Goal: Task Accomplishment & Management: Complete application form

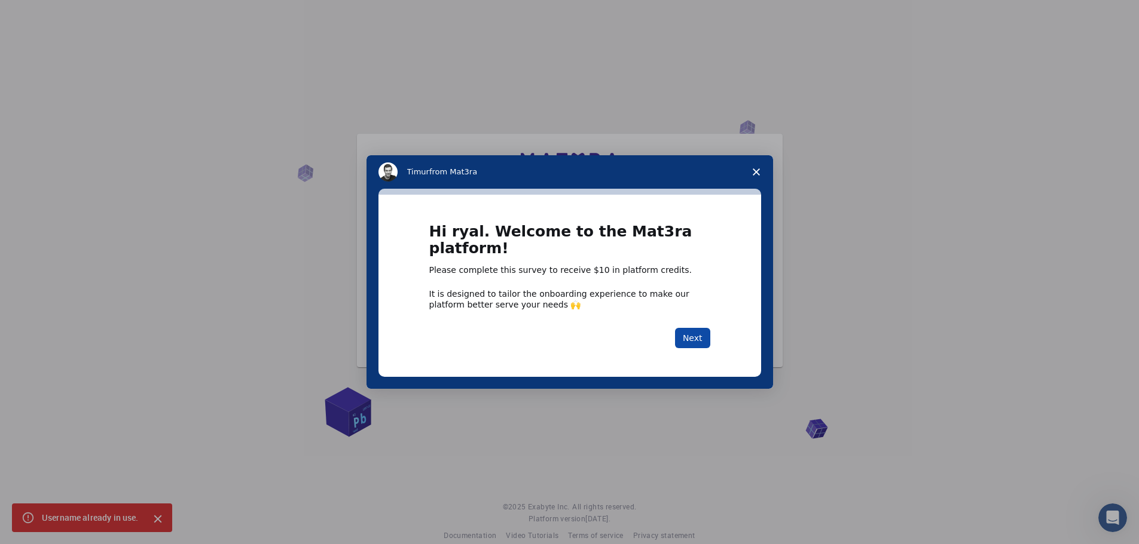
click at [697, 337] on button "Next" at bounding box center [692, 338] width 35 height 20
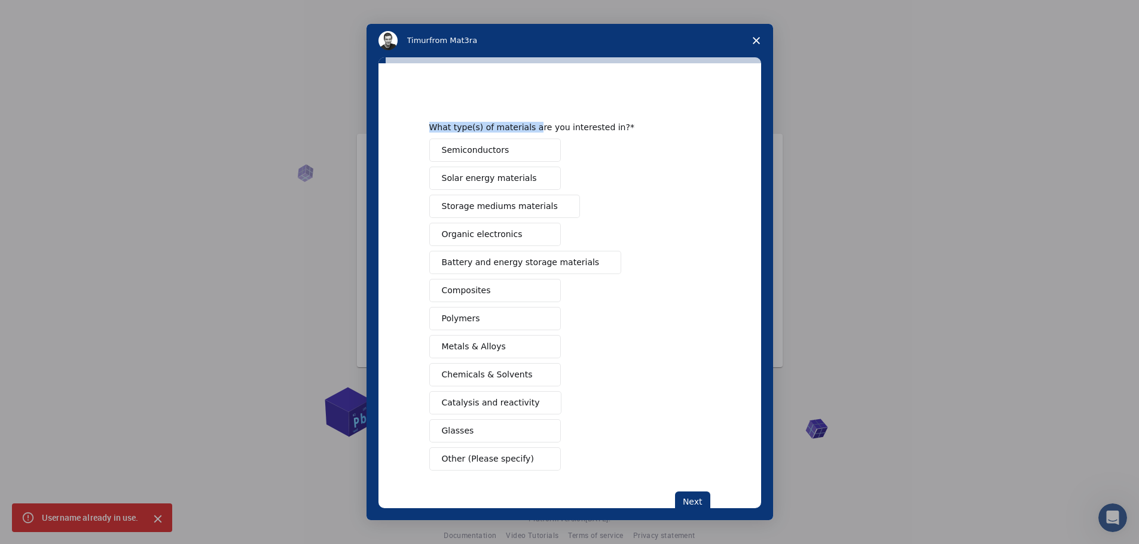
drag, startPoint x: 518, startPoint y: 72, endPoint x: 549, endPoint y: 107, distance: 46.6
click at [526, 115] on div "What type(s) of materials are you interested in? Semiconductors Solar energy ma…" at bounding box center [569, 285] width 383 height 445
click at [618, 173] on div "Semiconductors Solar energy materials Storage mediums materials Organic electro…" at bounding box center [569, 305] width 281 height 332
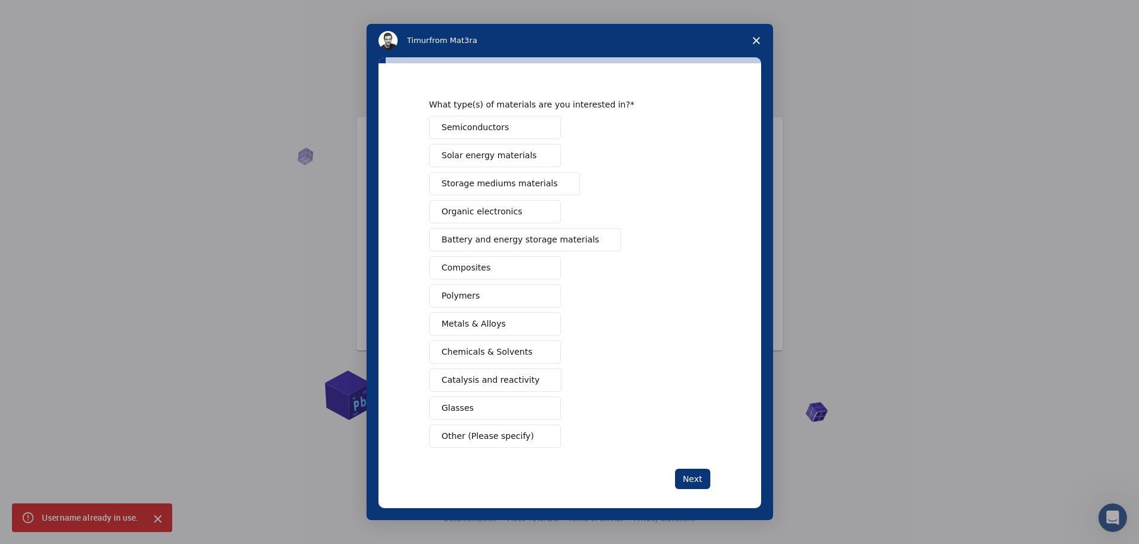
scroll to position [32, 0]
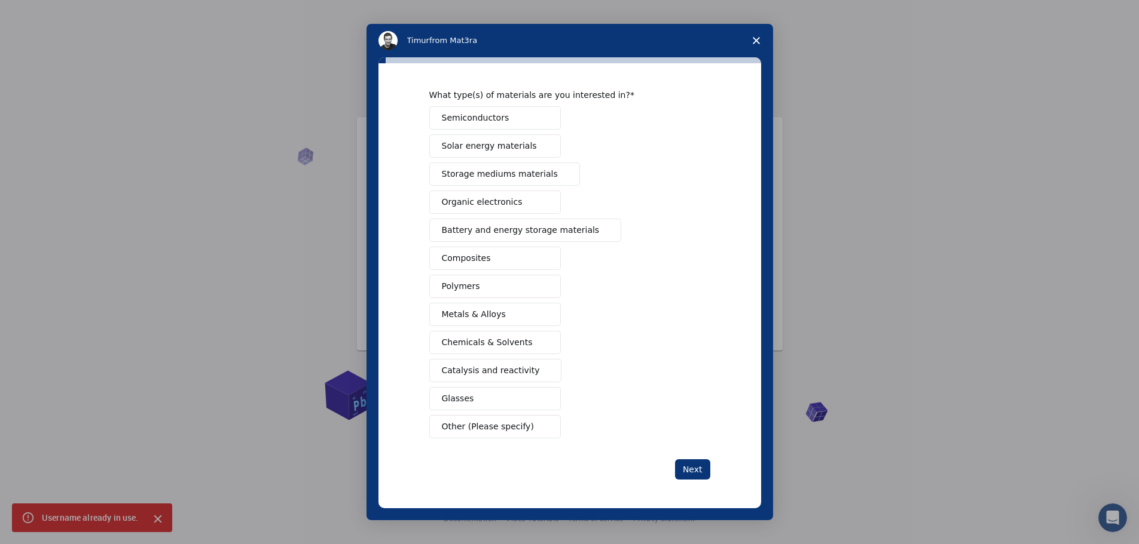
click at [507, 369] on span "Catalysis and reactivity" at bounding box center [491, 371] width 98 height 13
click at [695, 470] on button "Next" at bounding box center [692, 470] width 35 height 20
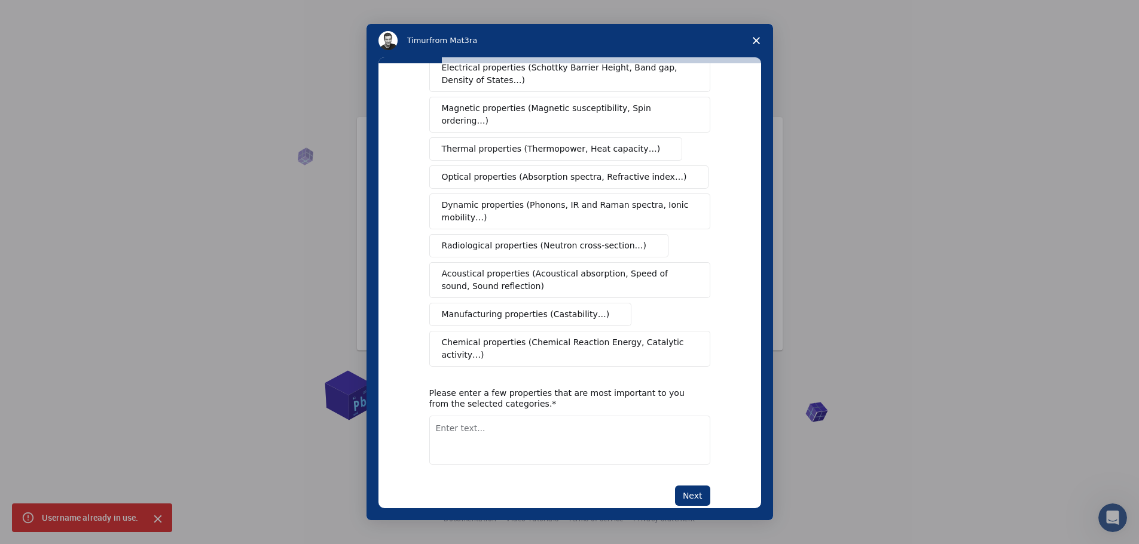
scroll to position [94, 0]
click at [461, 415] on textarea "Enter text..." at bounding box center [569, 439] width 281 height 49
type textarea "protein refinement"
click at [678, 485] on button "Next" at bounding box center [692, 495] width 35 height 20
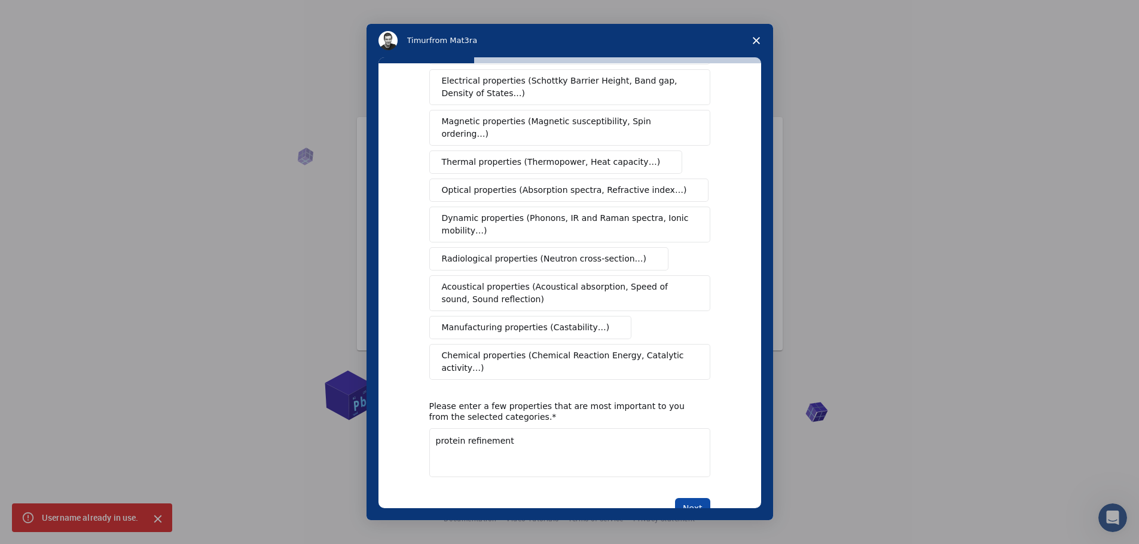
scroll to position [29, 0]
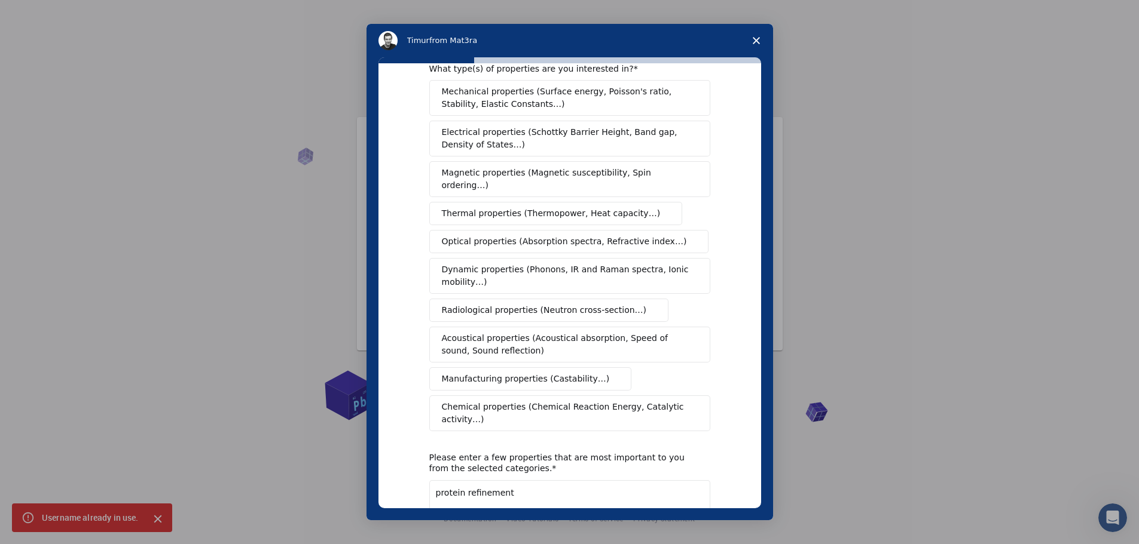
click at [538, 411] on div "What type(s) of properties are you interested in? Mechanical properties (Surfac…" at bounding box center [569, 316] width 281 height 507
click at [565, 401] on span "Chemical properties (Chemical Reaction Energy, Catalytic activity…)" at bounding box center [565, 413] width 247 height 25
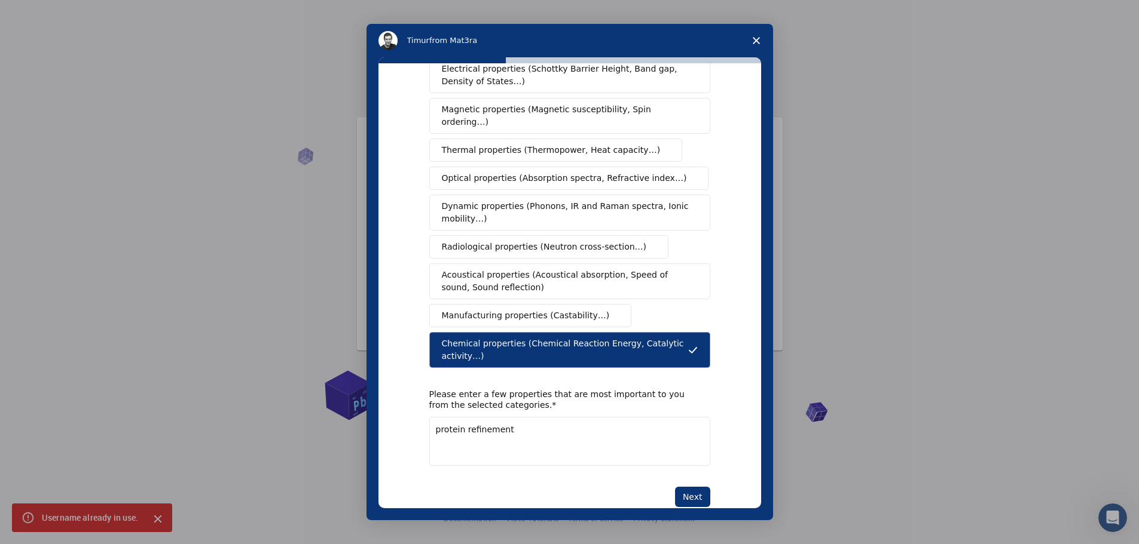
scroll to position [94, 0]
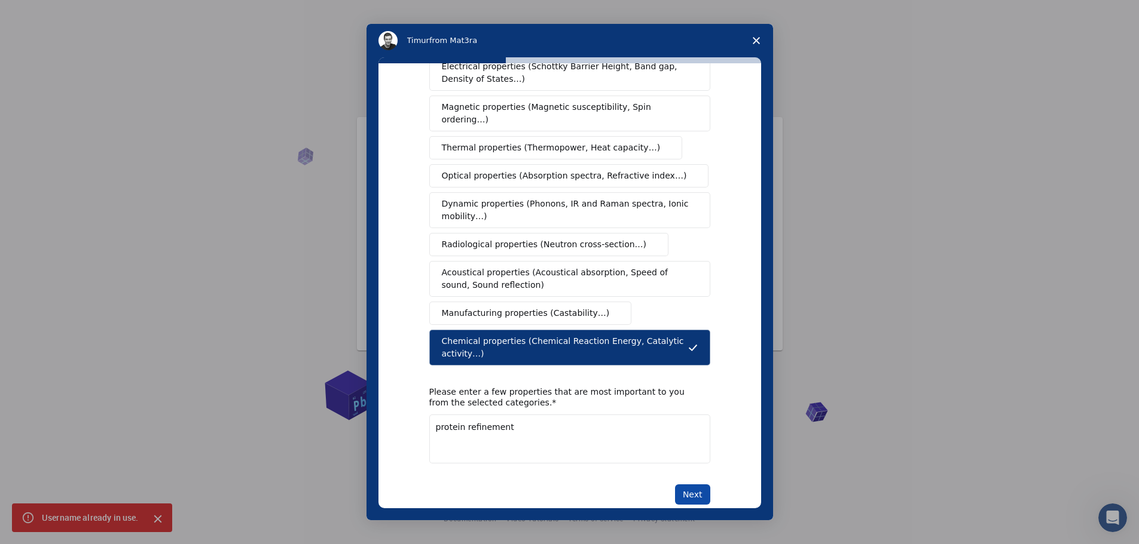
click at [691, 485] on button "Next" at bounding box center [692, 495] width 35 height 20
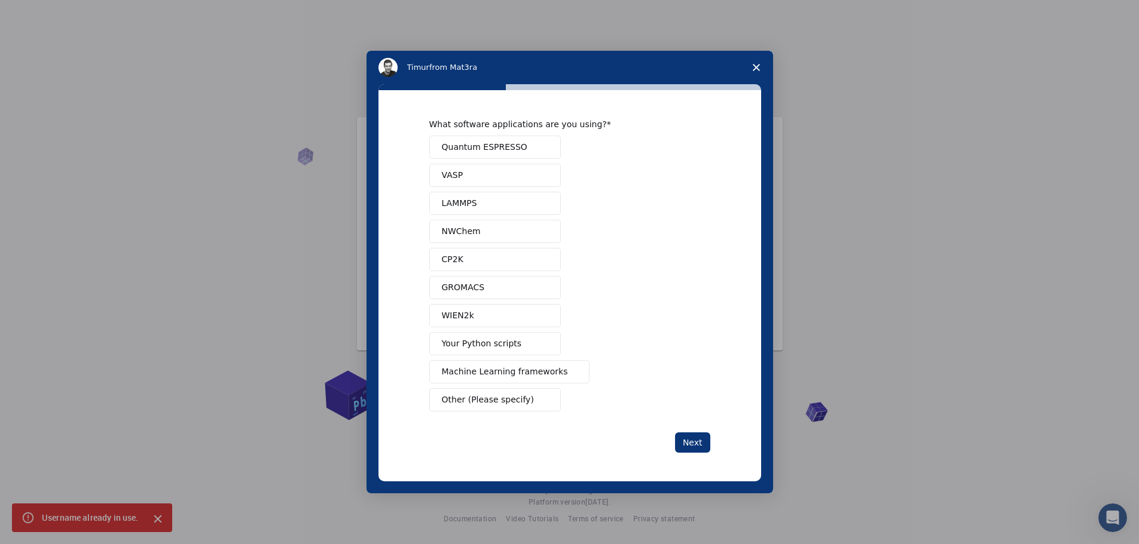
scroll to position [0, 0]
click at [500, 286] on button "GROMACS" at bounding box center [494, 287] width 131 height 23
click at [495, 197] on button "LAMMPS" at bounding box center [494, 203] width 131 height 23
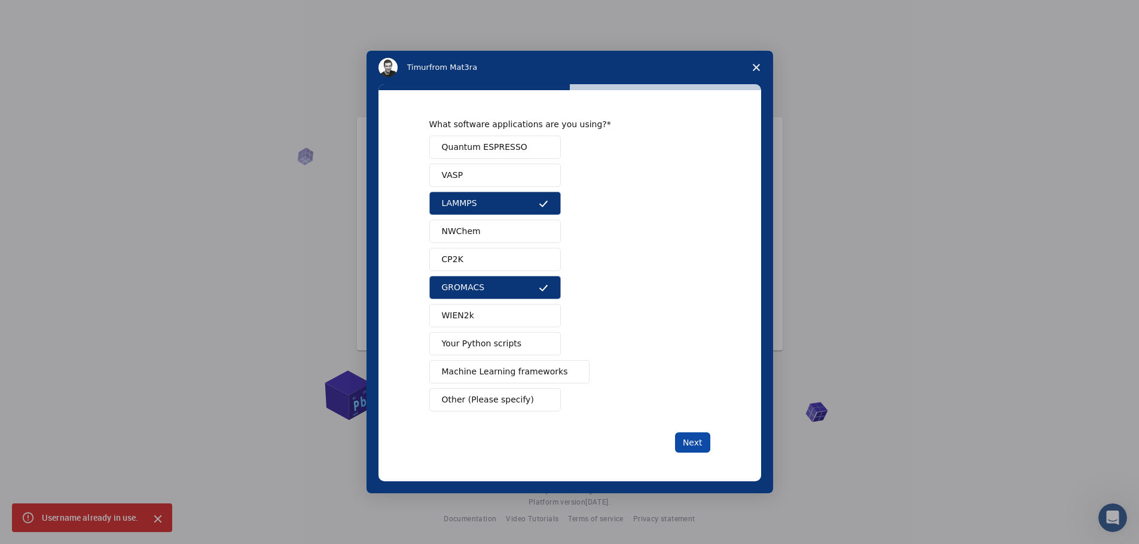
click at [697, 439] on button "Next" at bounding box center [692, 443] width 35 height 20
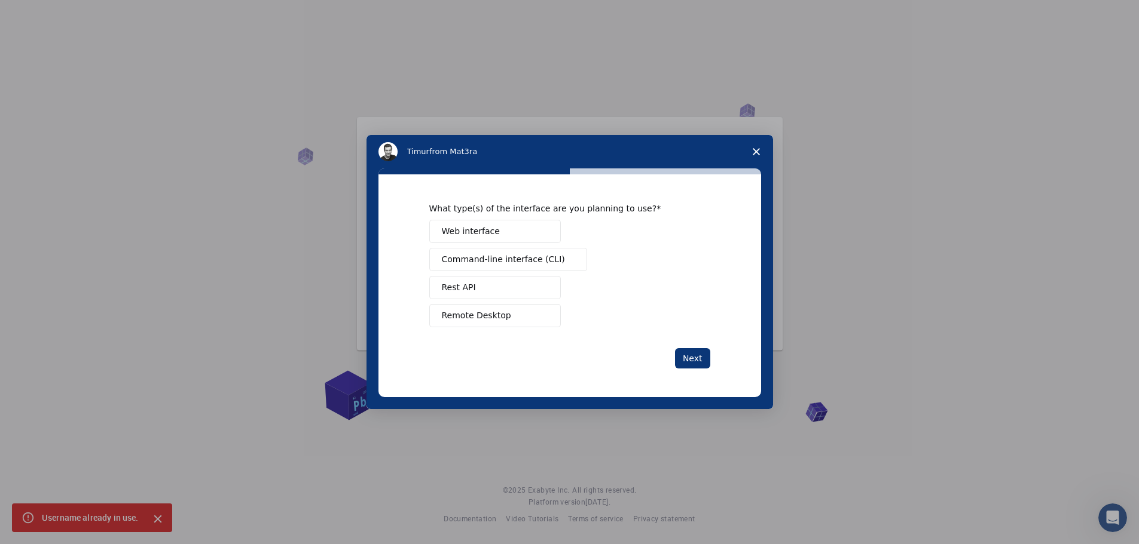
click at [516, 260] on span "Command-line interface (CLI)" at bounding box center [503, 259] width 123 height 13
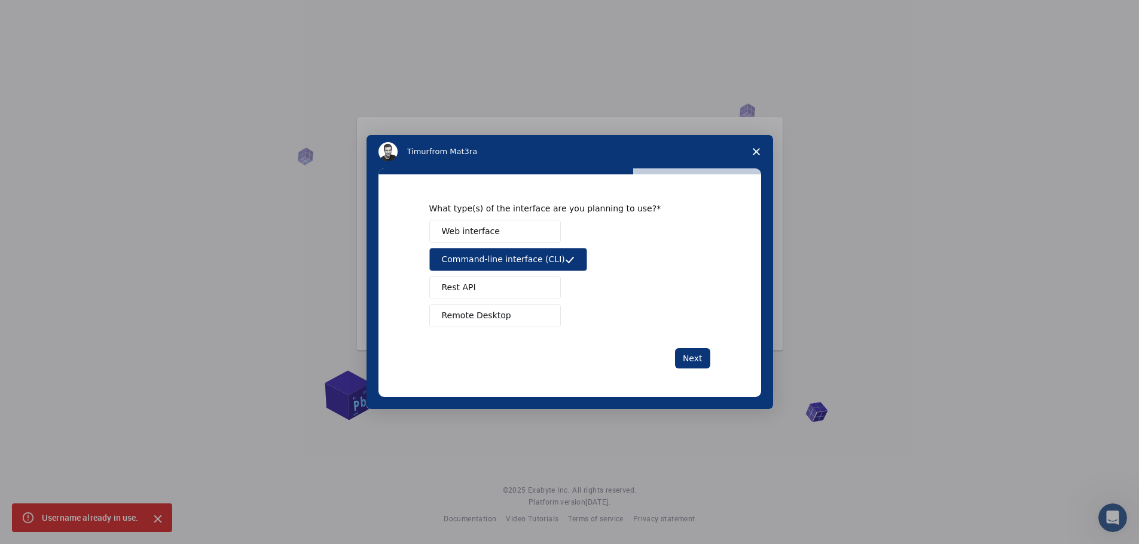
click at [507, 309] on button "Remote Desktop" at bounding box center [494, 315] width 131 height 23
click at [692, 355] on button "Next" at bounding box center [692, 358] width 35 height 20
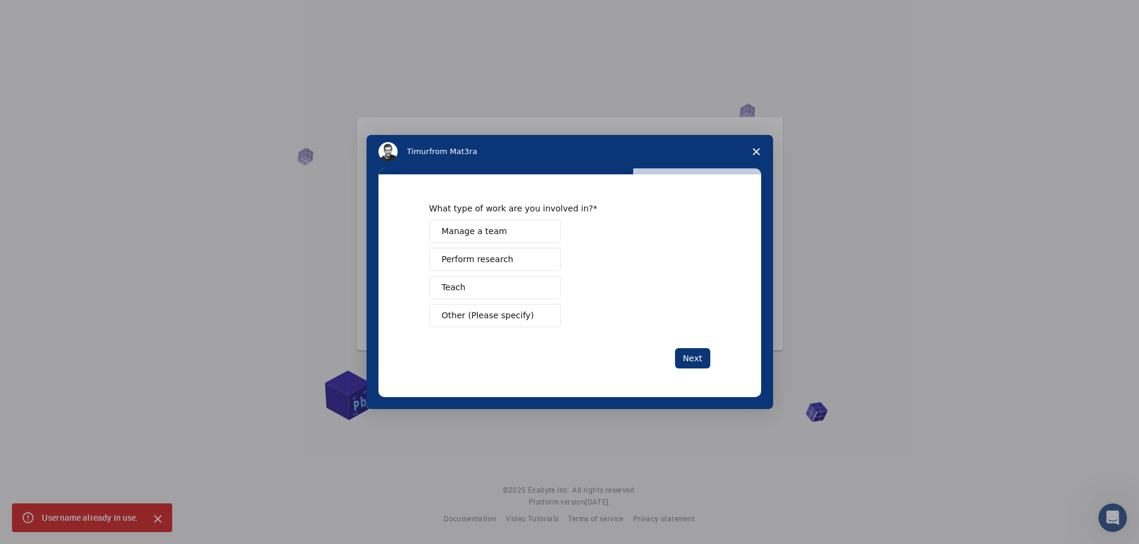
click at [486, 259] on span "Perform research" at bounding box center [478, 259] width 72 height 13
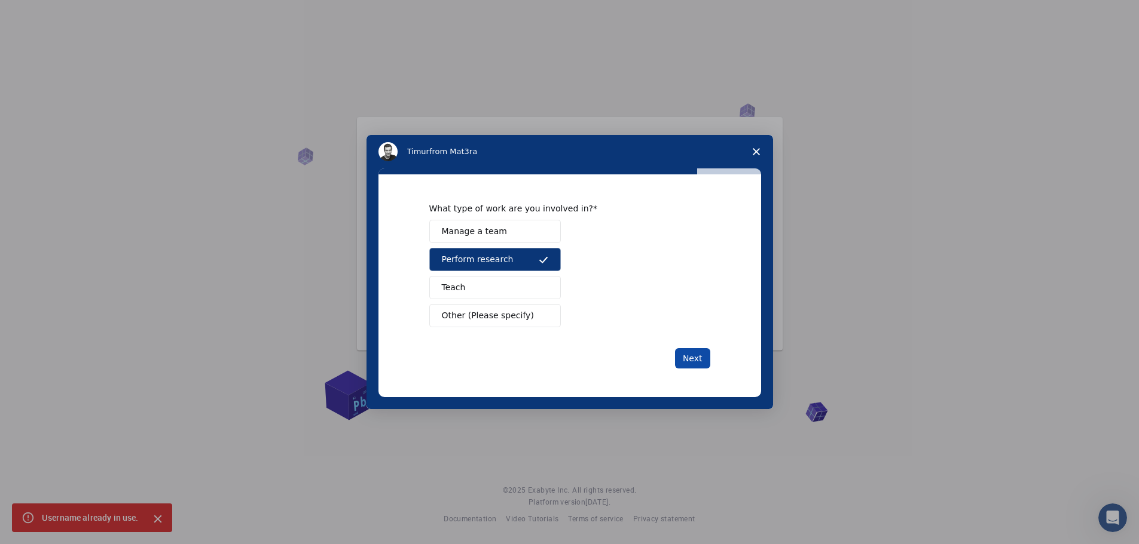
click at [692, 353] on button "Next" at bounding box center [692, 358] width 35 height 20
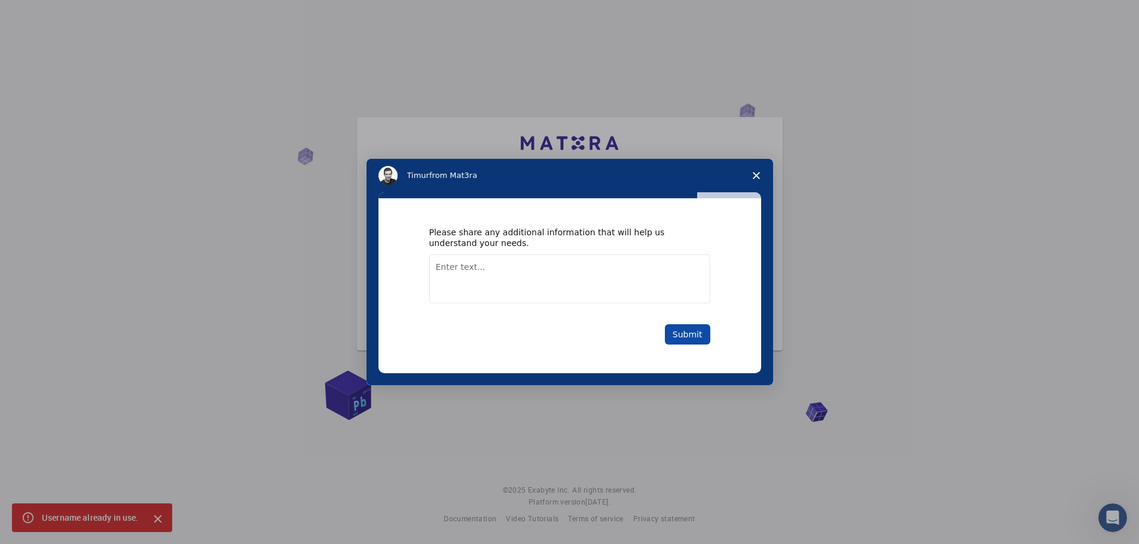
click at [684, 332] on button "Submit" at bounding box center [687, 335] width 45 height 20
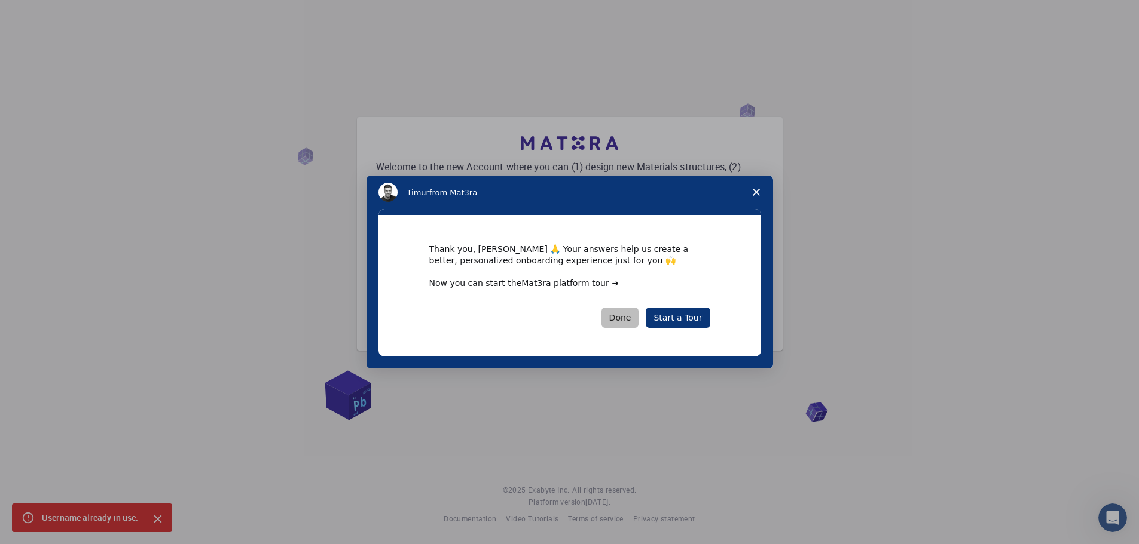
click at [631, 316] on button "Done" at bounding box center [620, 318] width 38 height 20
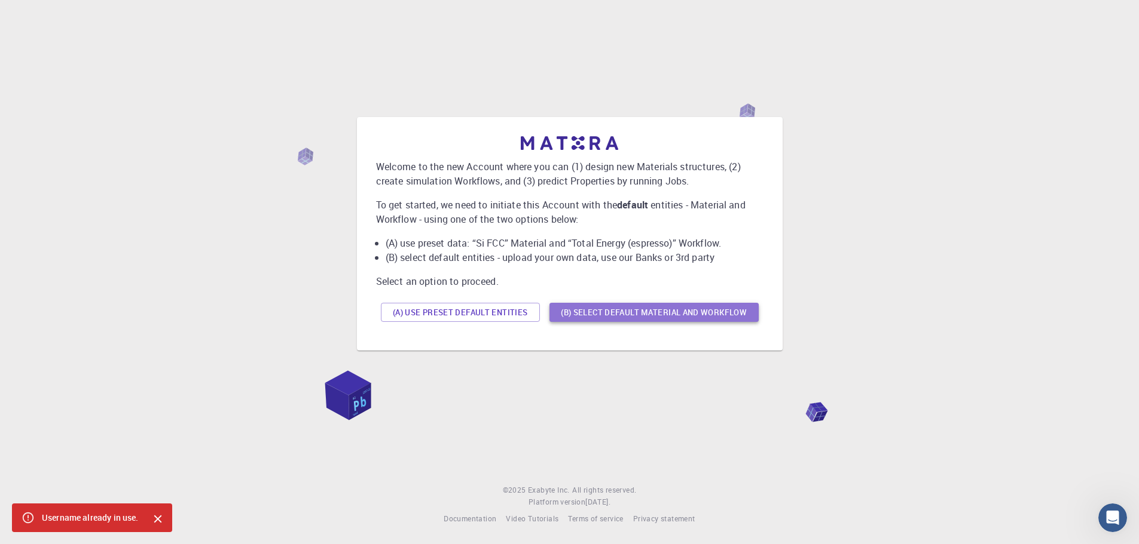
click at [631, 311] on button "(B) Select default material and workflow" at bounding box center [653, 312] width 209 height 19
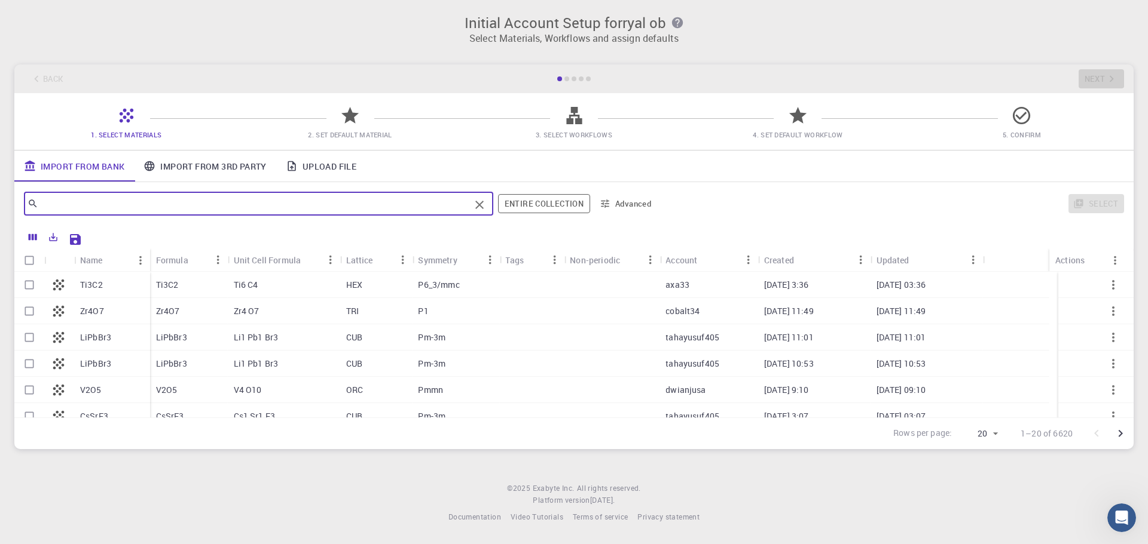
click at [192, 203] on input "text" at bounding box center [254, 203] width 432 height 17
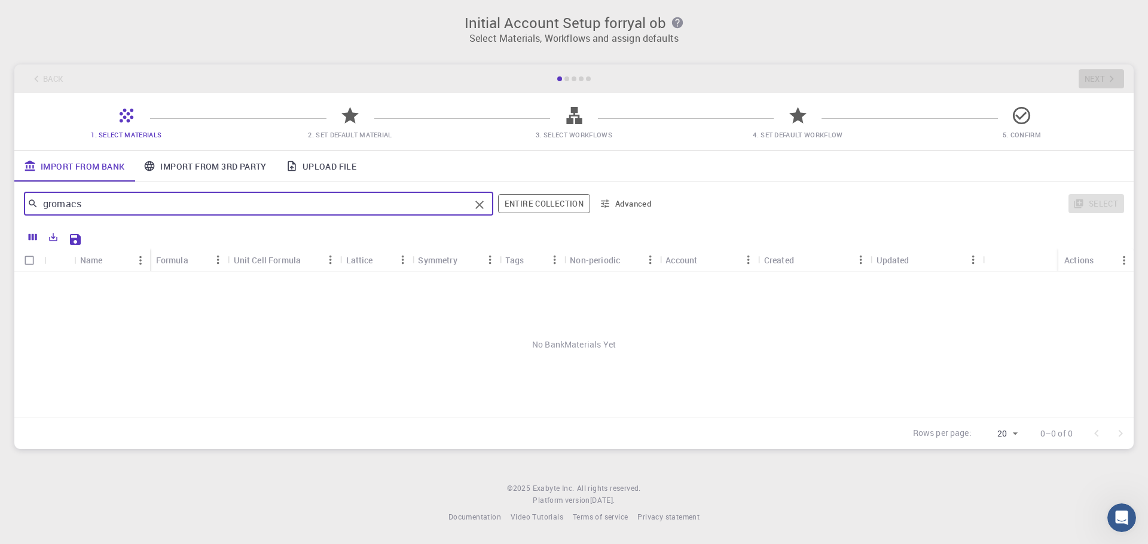
type input "gromacs"
click at [589, 126] on span "3. Select Workflows" at bounding box center [574, 126] width 214 height 28
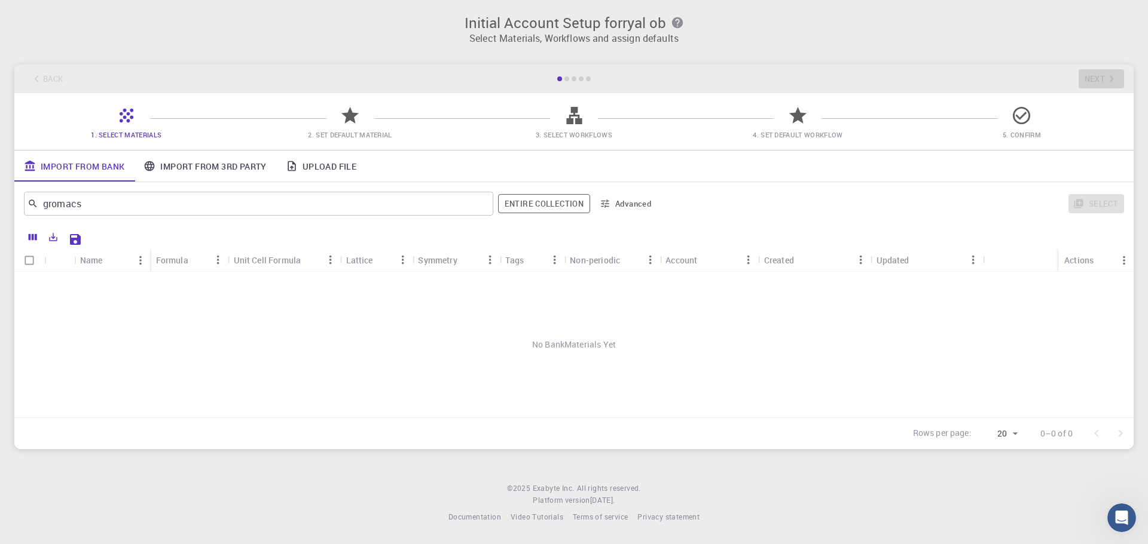
drag, startPoint x: 571, startPoint y: 124, endPoint x: 418, endPoint y: 124, distance: 153.6
click at [569, 124] on icon at bounding box center [574, 115] width 16 height 17
click at [331, 118] on span "2. Set Default Material" at bounding box center [350, 126] width 214 height 28
click at [357, 123] on icon at bounding box center [349, 115] width 21 height 21
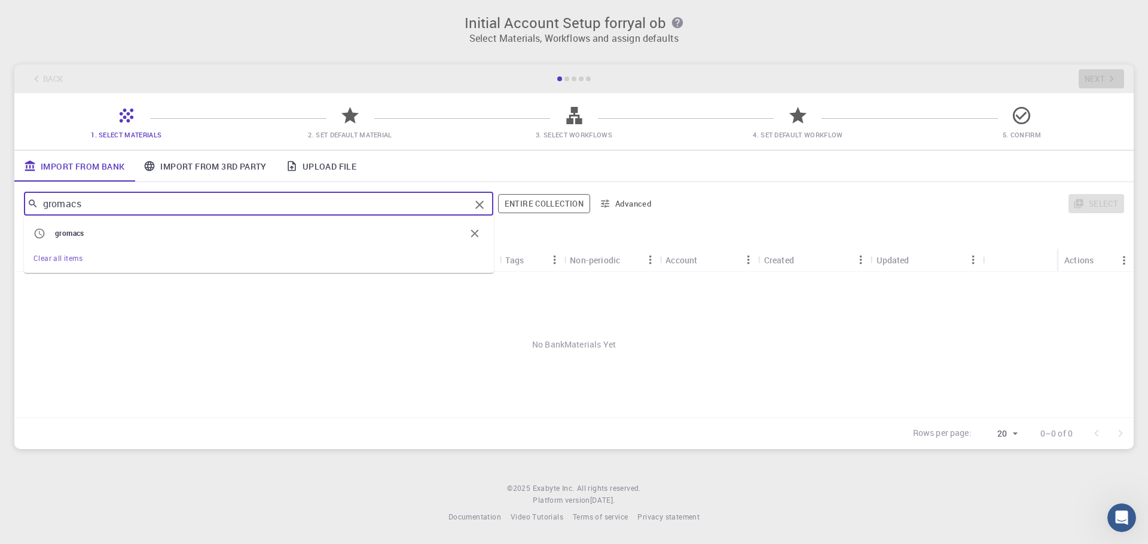
drag, startPoint x: 90, startPoint y: 206, endPoint x: 1, endPoint y: 204, distance: 89.7
click at [0, 205] on html "Initial Account Setup for ryal ob Select Materials, Workflows and assign defaul…" at bounding box center [574, 272] width 1148 height 544
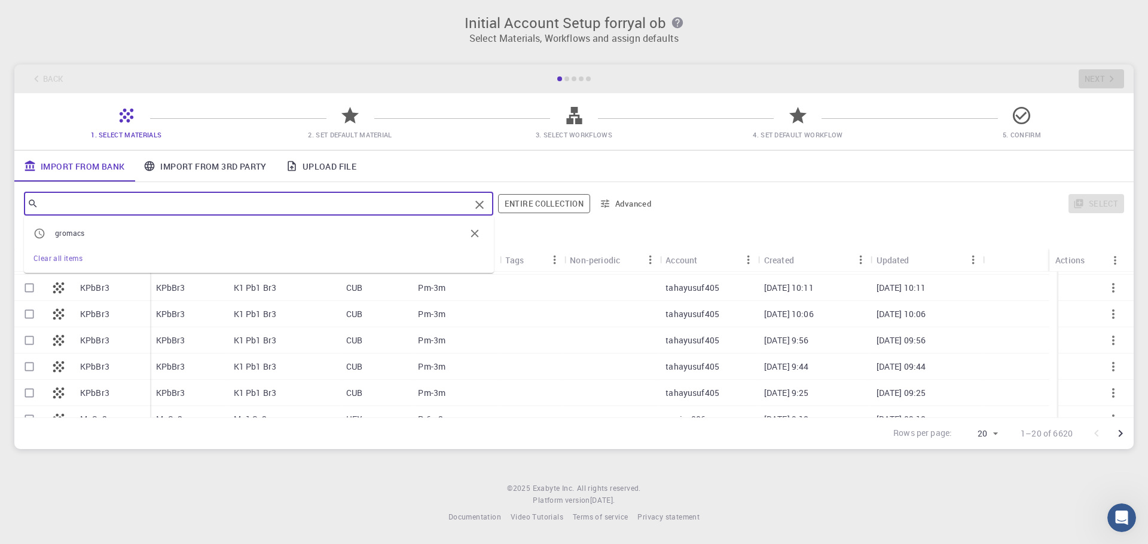
scroll to position [380, 0]
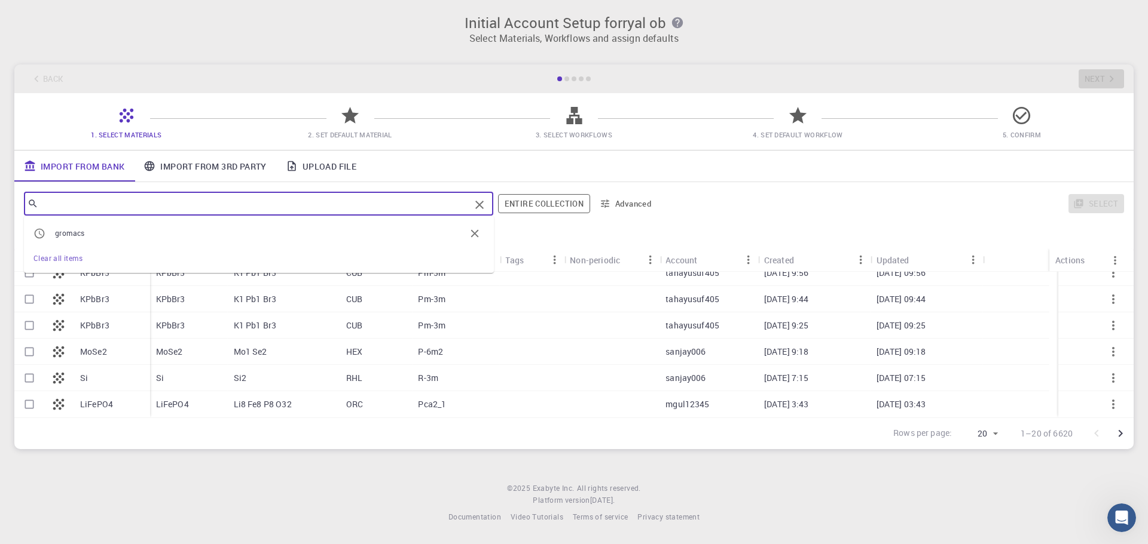
click at [475, 233] on icon "button" at bounding box center [474, 233] width 13 height 13
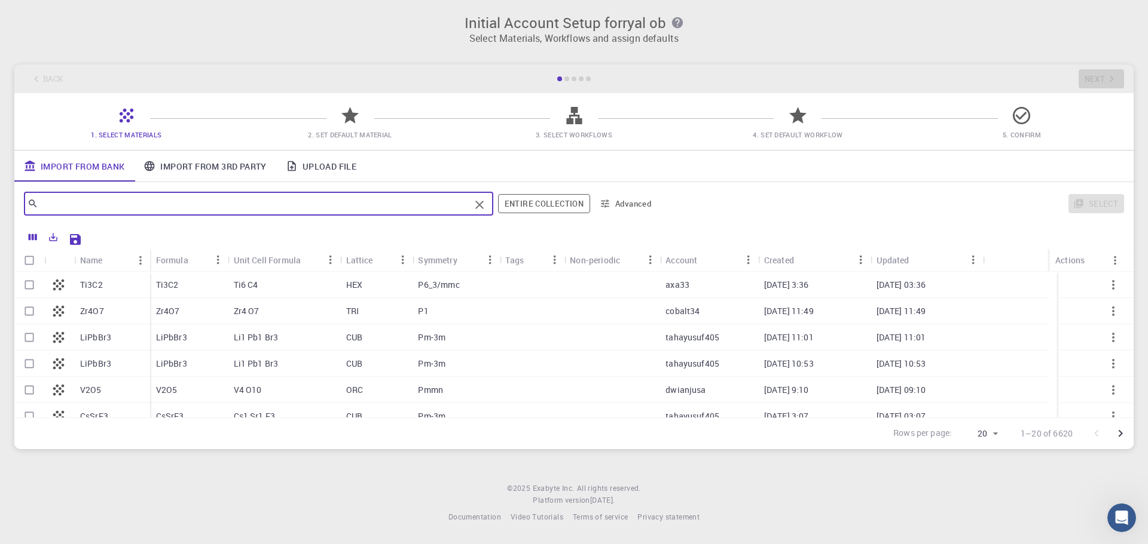
click at [233, 161] on link "Import From 3rd Party" at bounding box center [205, 166] width 142 height 31
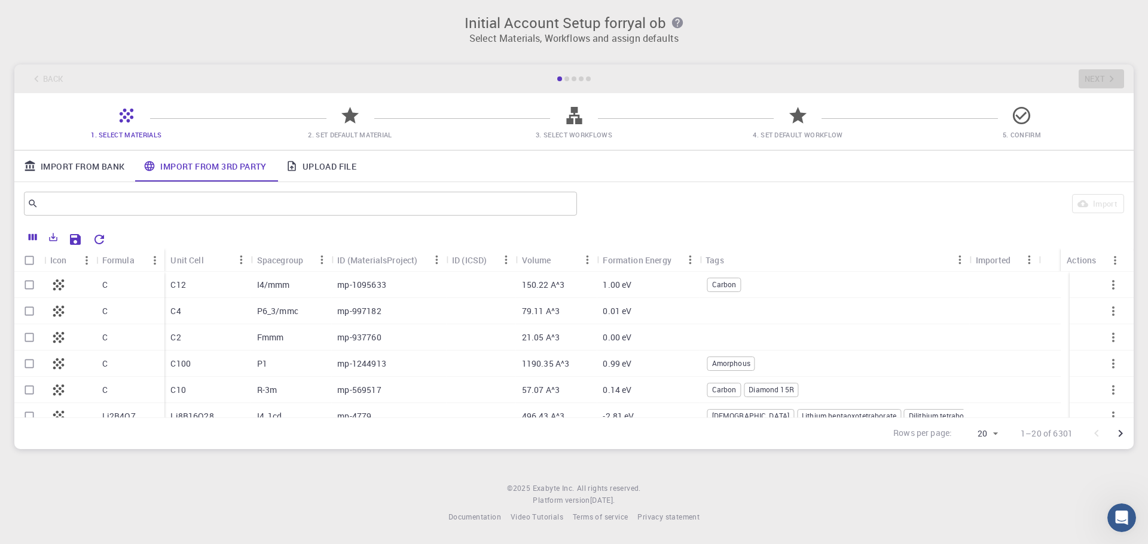
click at [318, 163] on link "Upload File" at bounding box center [321, 166] width 90 height 31
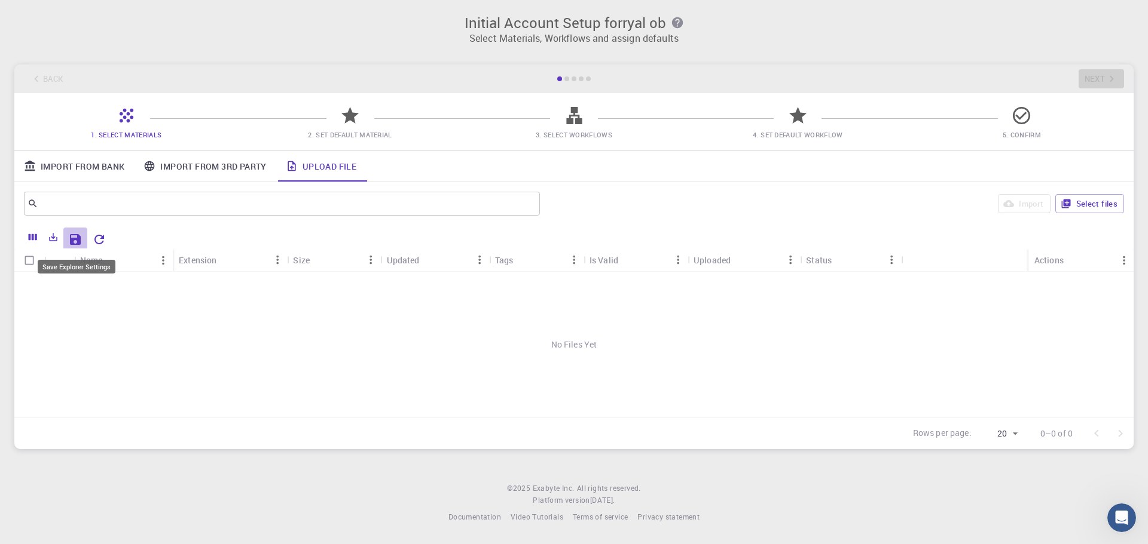
click at [77, 240] on icon "Save Explorer Settings" at bounding box center [75, 239] width 11 height 11
click at [1087, 203] on button "Select files" at bounding box center [1089, 203] width 69 height 19
click at [88, 285] on p "emg1.pdb" at bounding box center [99, 285] width 38 height 12
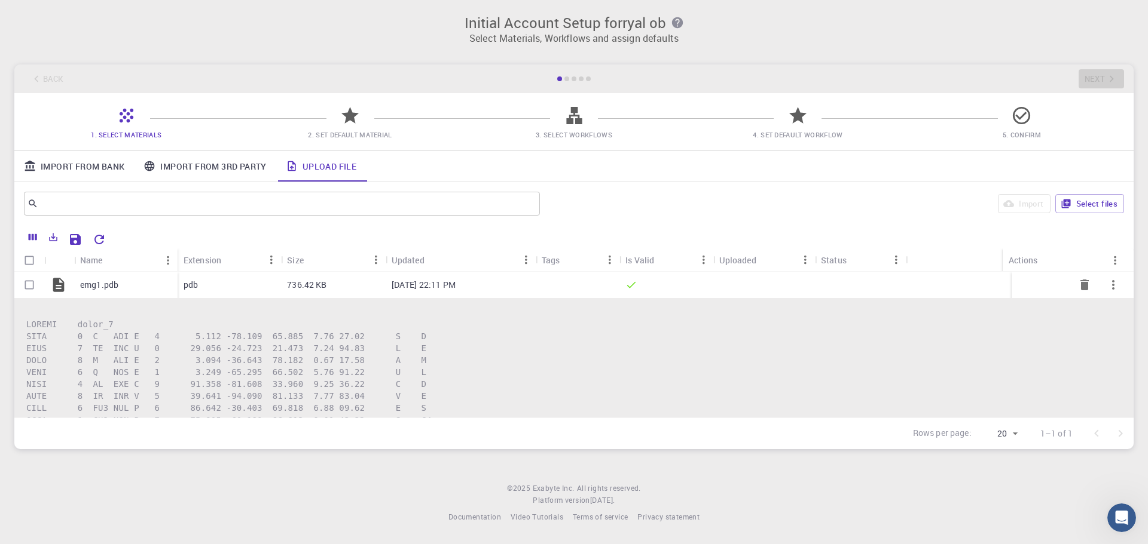
drag, startPoint x: 29, startPoint y: 282, endPoint x: 501, endPoint y: 273, distance: 472.9
click at [29, 282] on input "Select row" at bounding box center [29, 285] width 23 height 23
checkbox input "true"
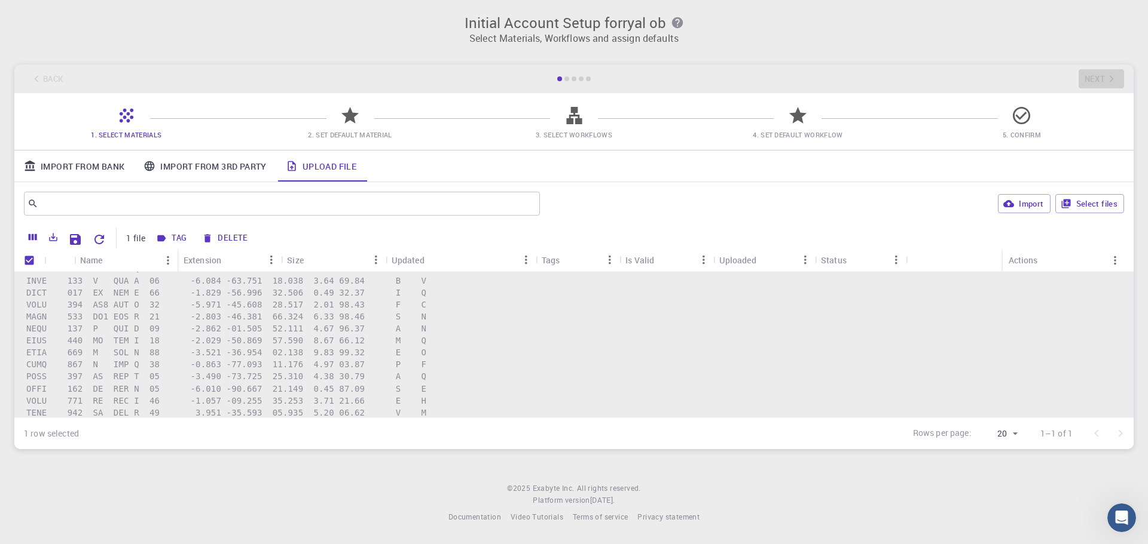
scroll to position [4722, 0]
drag, startPoint x: 336, startPoint y: 130, endPoint x: 351, endPoint y: 126, distance: 15.7
click at [336, 130] on span "2. Set Default Material" at bounding box center [350, 135] width 214 height 12
click at [351, 120] on icon at bounding box center [349, 115] width 17 height 17
click at [348, 115] on icon at bounding box center [349, 115] width 17 height 17
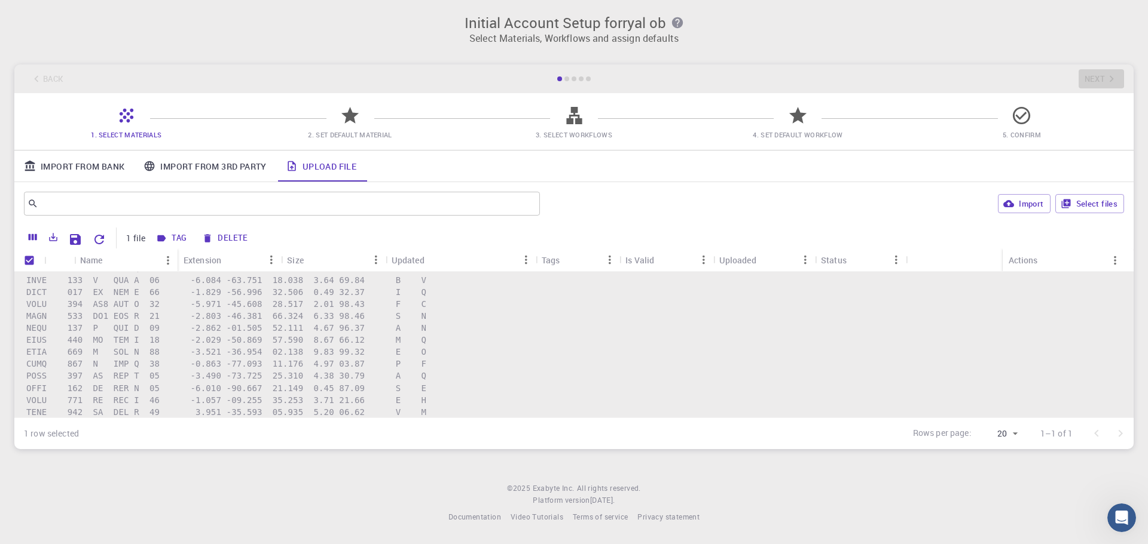
click at [91, 163] on link "Import From Bank" at bounding box center [74, 166] width 120 height 31
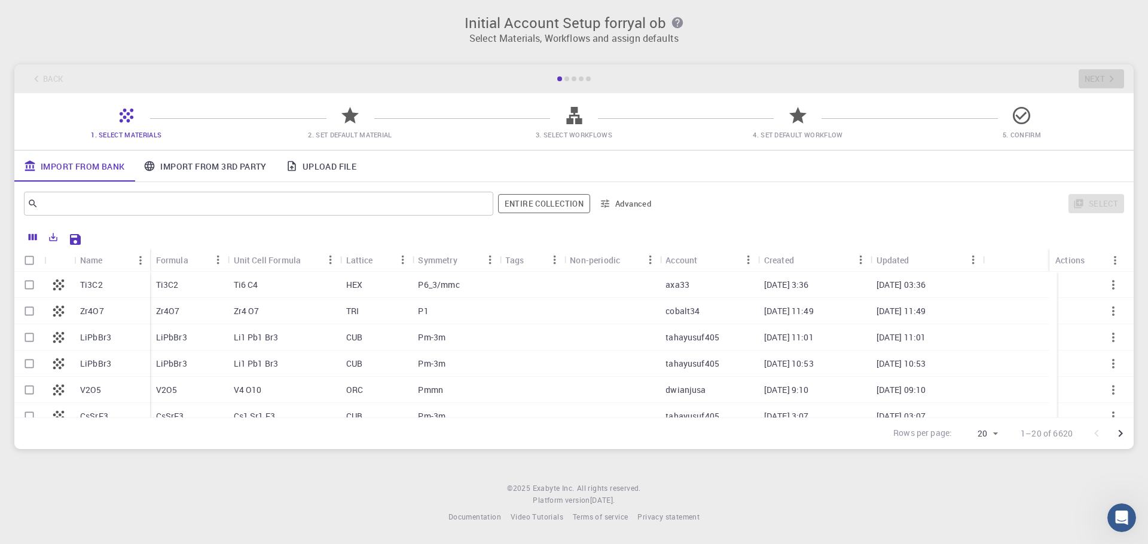
click at [170, 167] on link "Import From 3rd Party" at bounding box center [205, 166] width 142 height 31
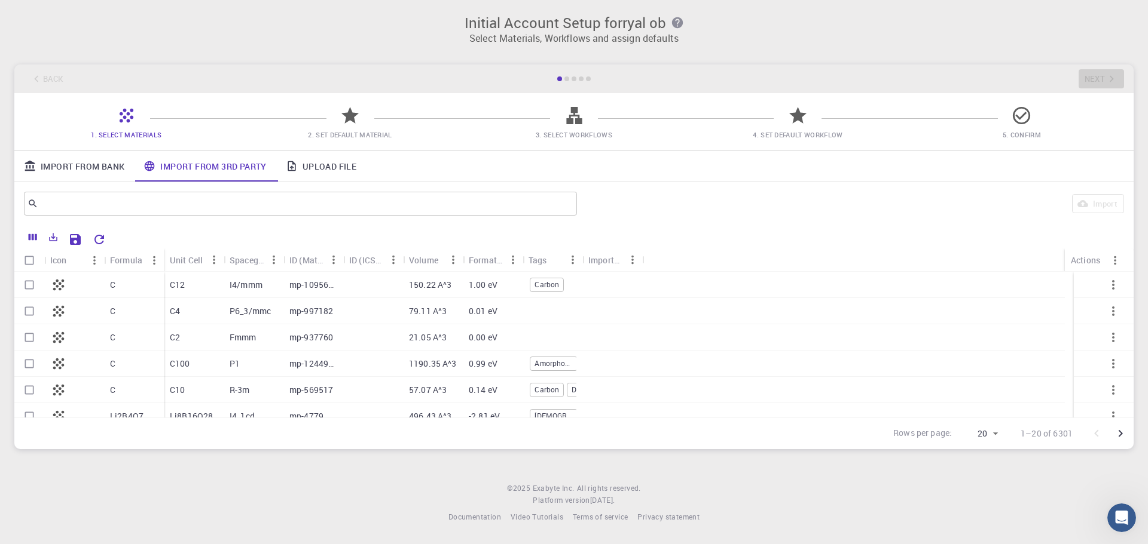
click at [318, 169] on link "Upload File" at bounding box center [321, 166] width 90 height 31
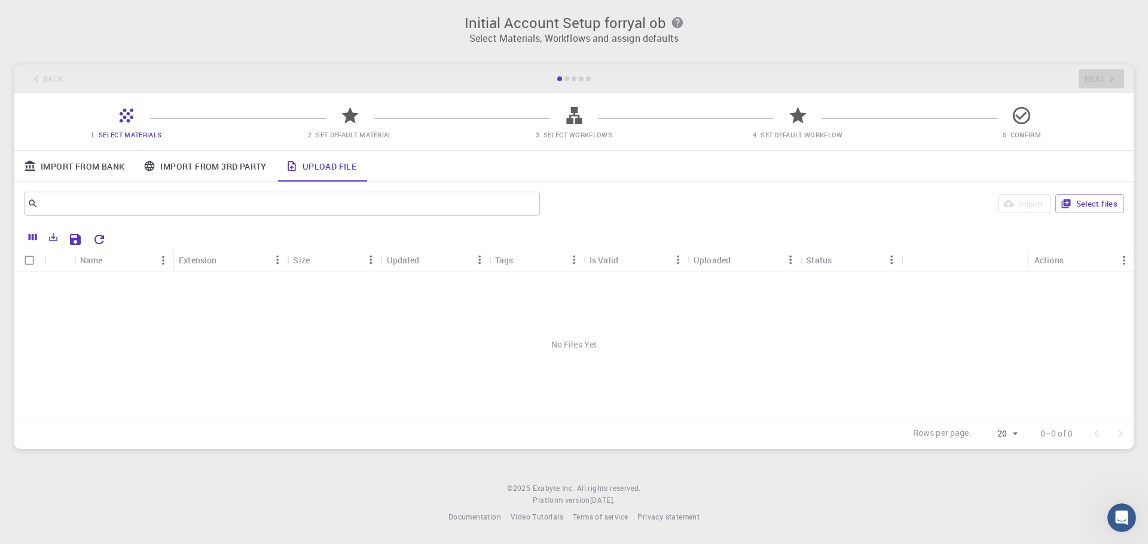
click at [204, 167] on link "Import From 3rd Party" at bounding box center [205, 166] width 142 height 31
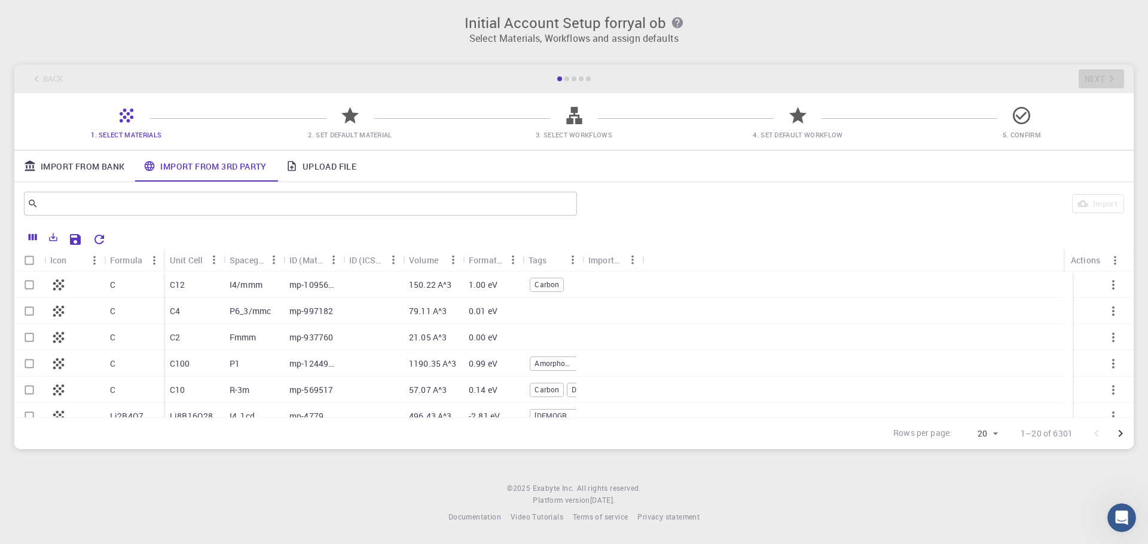
click at [90, 166] on link "Import From Bank" at bounding box center [74, 166] width 120 height 31
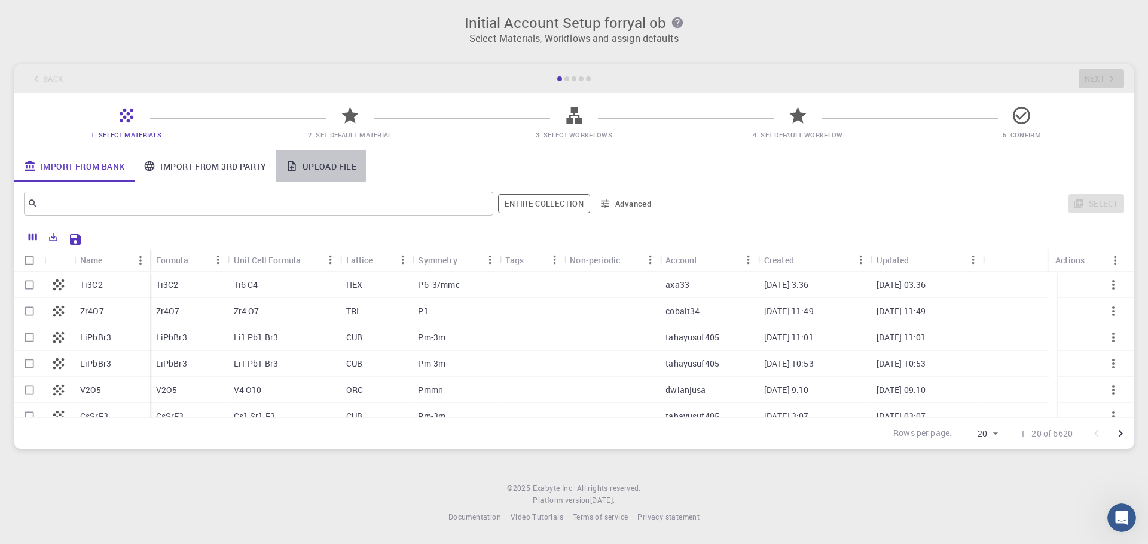
click at [311, 170] on link "Upload File" at bounding box center [321, 166] width 90 height 31
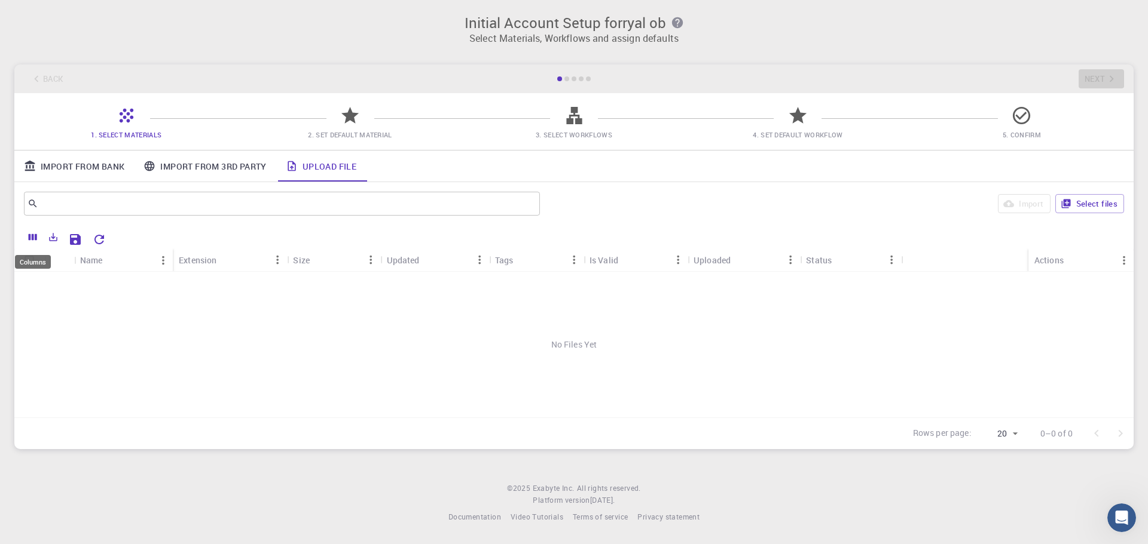
click at [33, 238] on icon "Columns" at bounding box center [33, 237] width 8 height 7
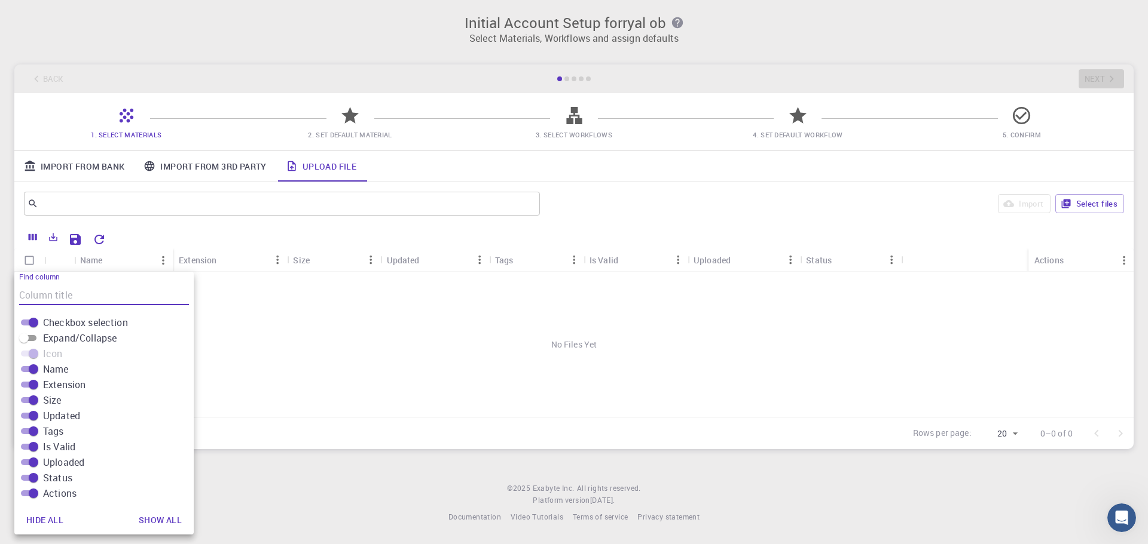
drag, startPoint x: 503, startPoint y: 222, endPoint x: 510, endPoint y: 222, distance: 6.6
click at [504, 222] on div "​ Import Select files" at bounding box center [573, 203] width 1119 height 43
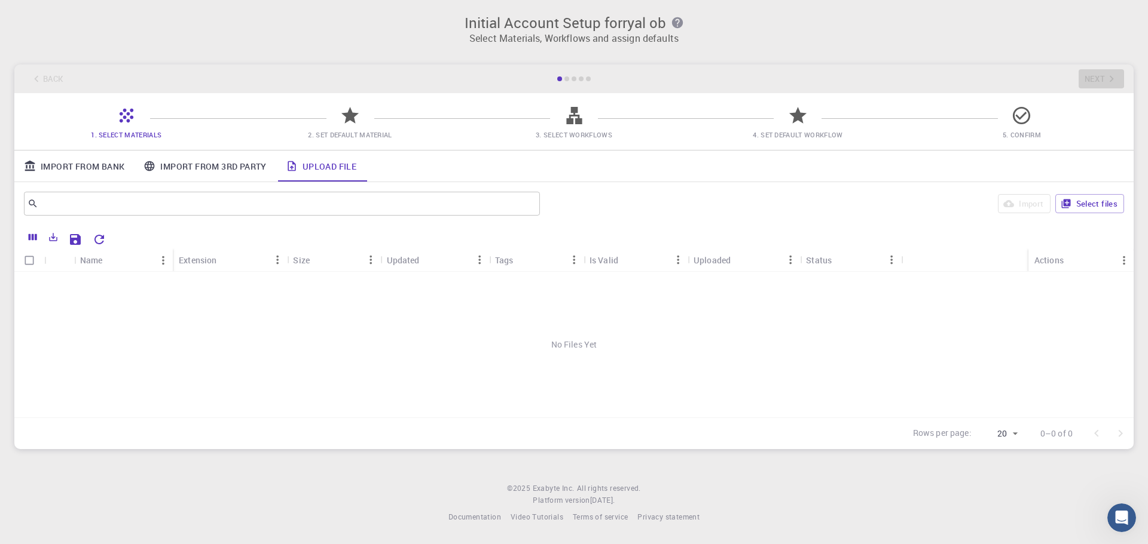
click at [1100, 77] on div "Back Next" at bounding box center [573, 79] width 1119 height 29
click at [1082, 201] on button "Select files" at bounding box center [1089, 203] width 69 height 19
click at [28, 283] on input "Select row" at bounding box center [29, 285] width 23 height 23
checkbox input "true"
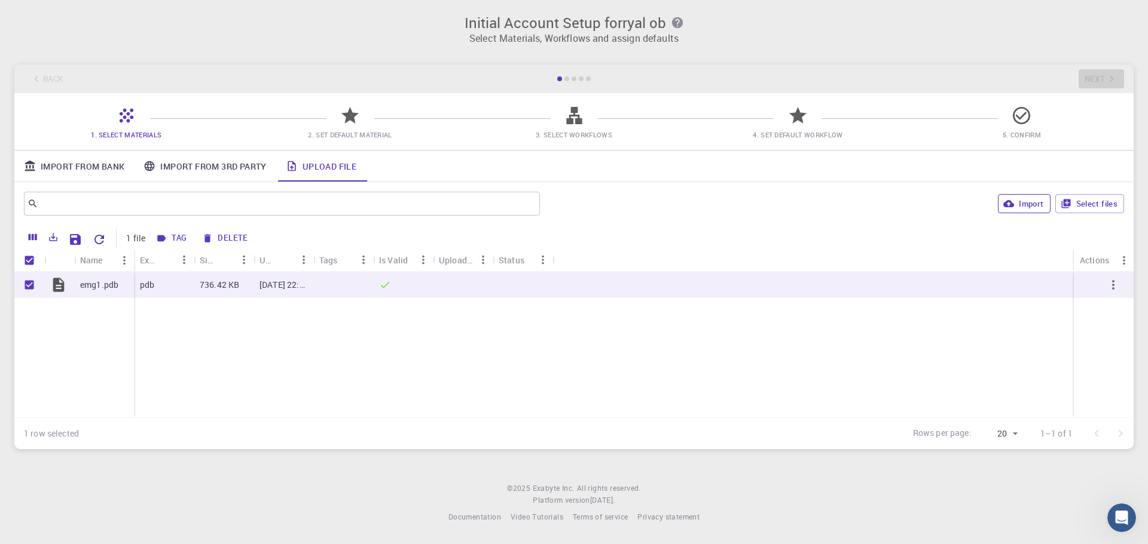
click at [1023, 200] on button "Import" at bounding box center [1024, 203] width 52 height 19
checkbox input "false"
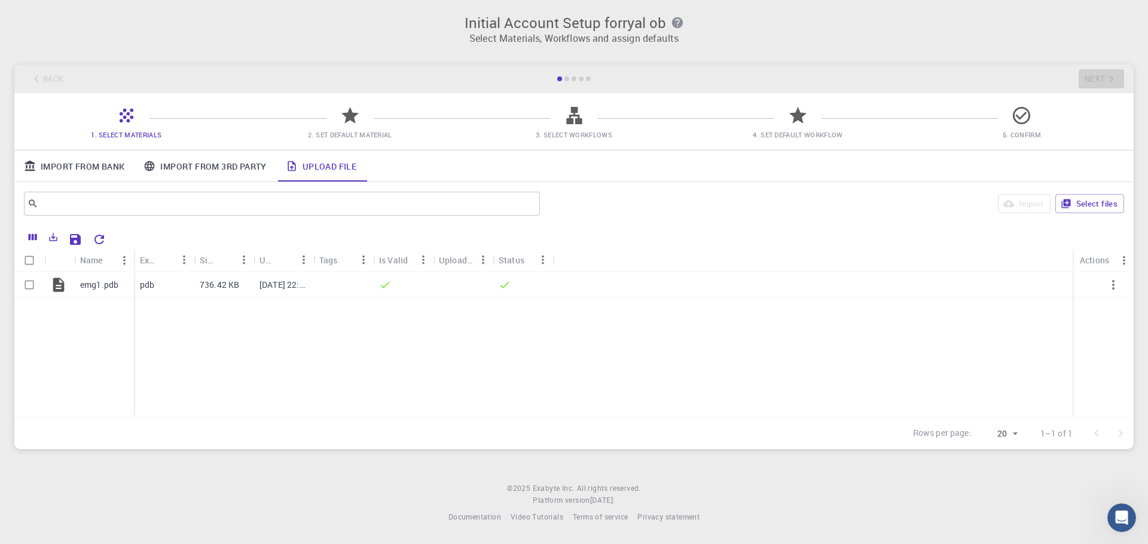
click at [568, 78] on div at bounding box center [566, 79] width 5 height 5
click at [565, 80] on div at bounding box center [566, 79] width 5 height 5
click at [266, 285] on p "[DATE] 22:11 PM" at bounding box center [283, 285] width 48 height 12
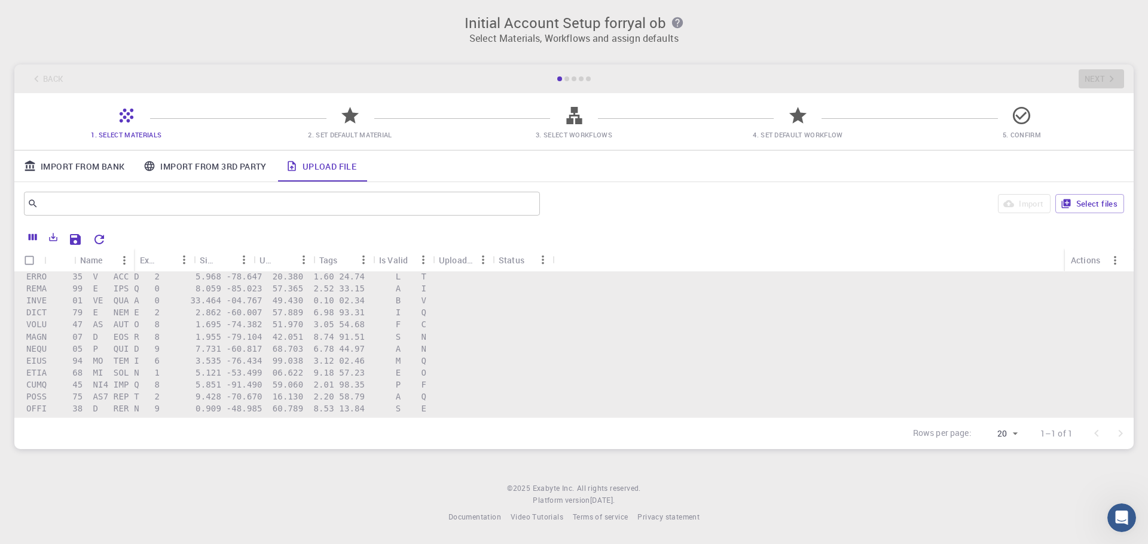
scroll to position [0, 0]
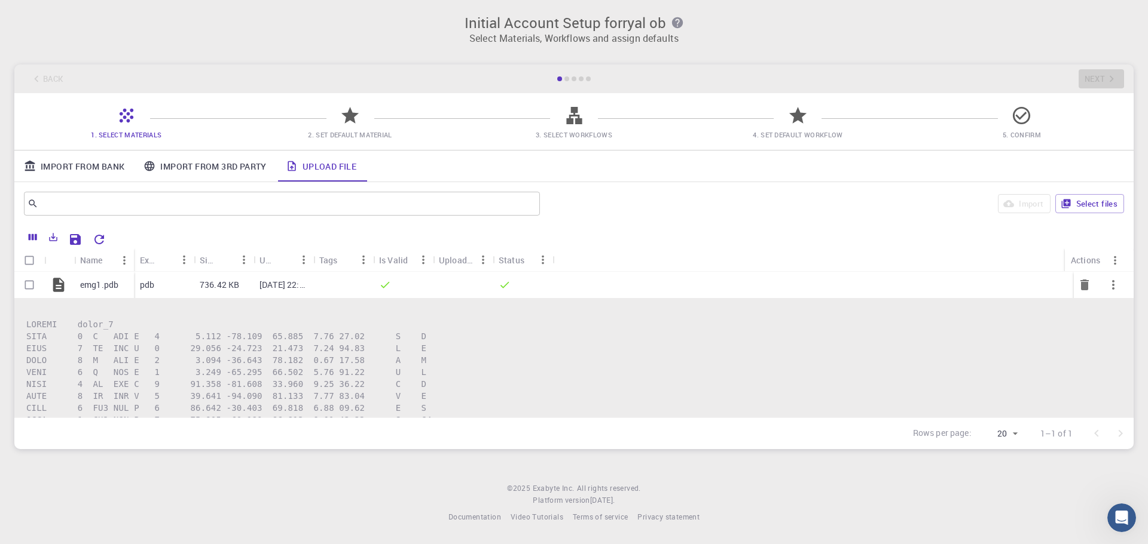
click at [28, 283] on input "Select row" at bounding box center [29, 285] width 23 height 23
checkbox input "true"
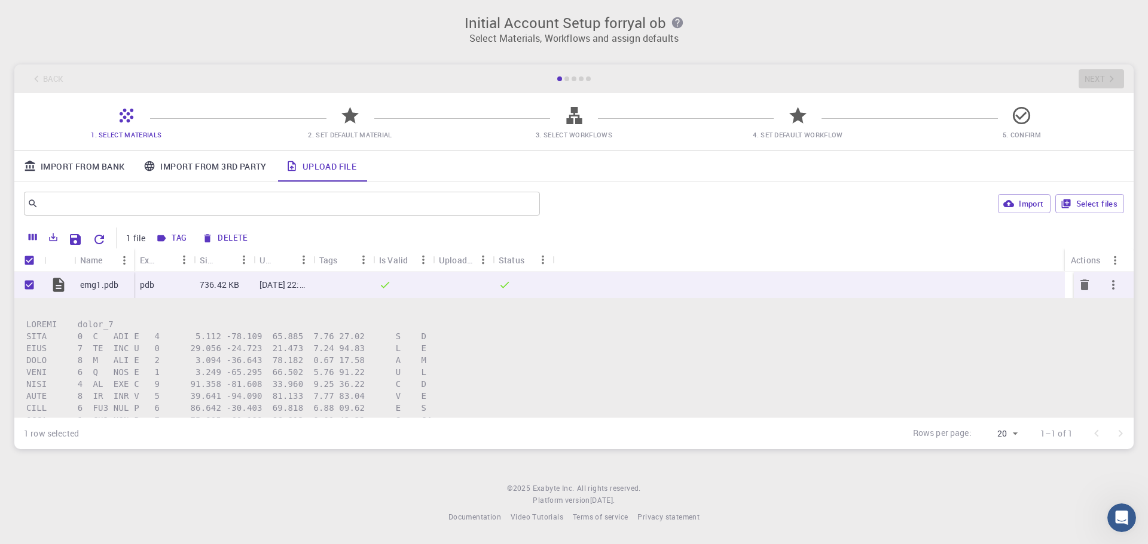
click at [1106, 284] on icon "button" at bounding box center [1113, 285] width 14 height 14
click at [990, 244] on div at bounding box center [574, 272] width 1148 height 544
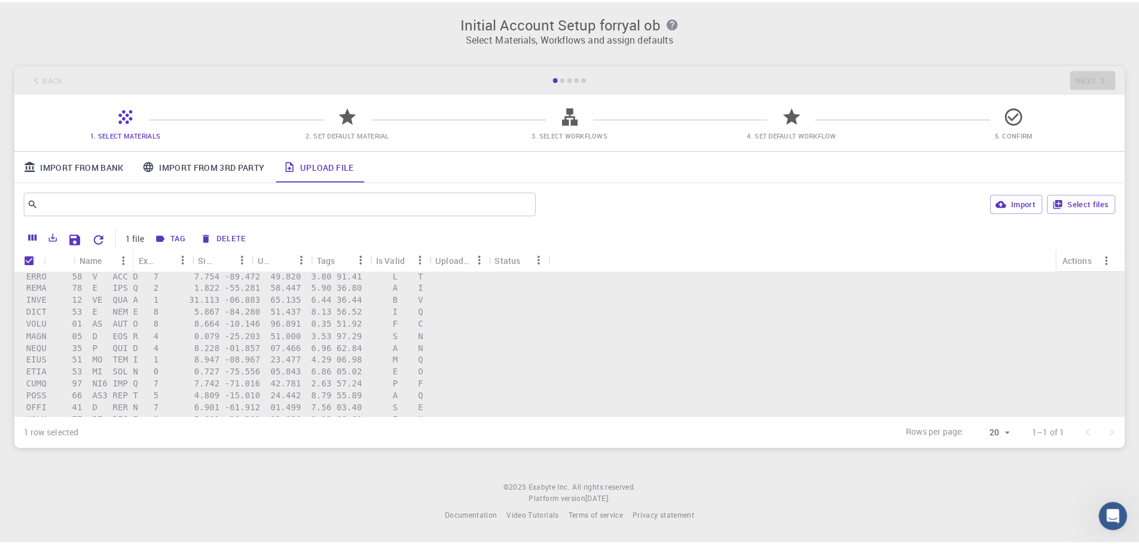
scroll to position [179, 0]
click at [459, 256] on div "Uploaded" at bounding box center [456, 260] width 35 height 23
click at [345, 133] on span "2. Set Default Material" at bounding box center [350, 134] width 84 height 9
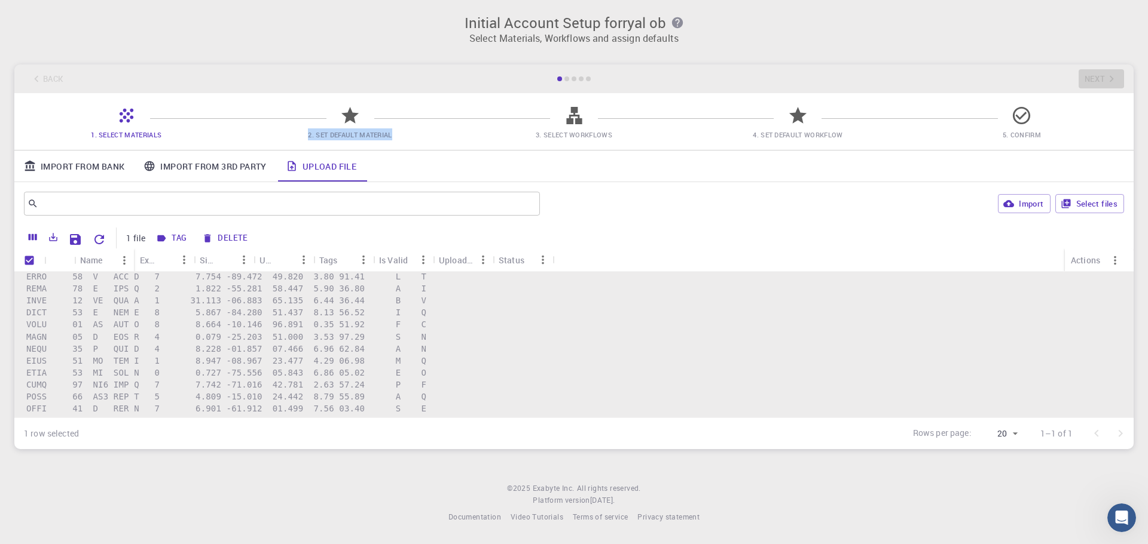
click at [206, 170] on link "Import From 3rd Party" at bounding box center [205, 166] width 142 height 31
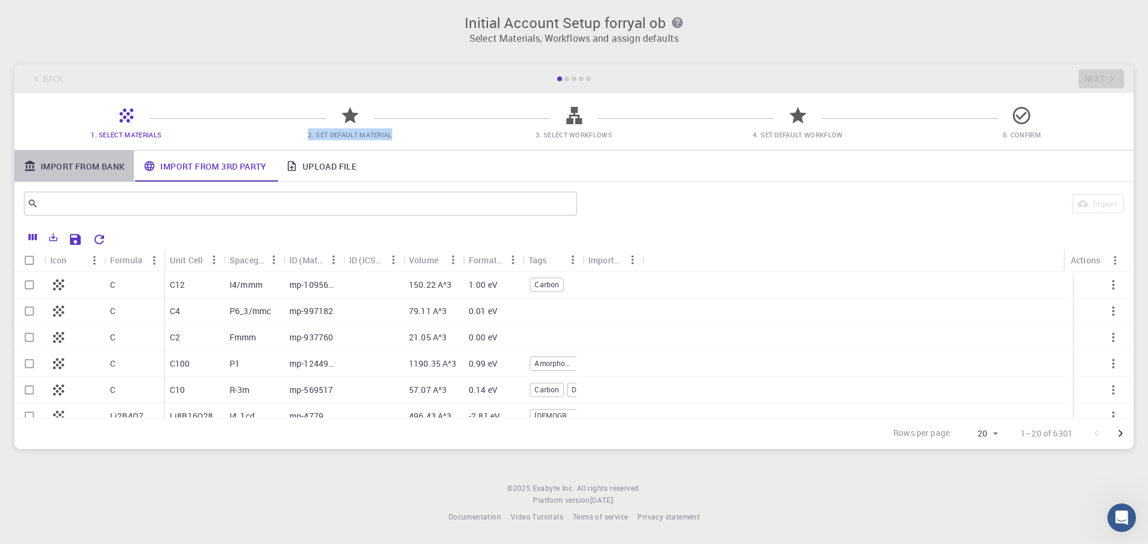
click at [102, 173] on link "Import From Bank" at bounding box center [74, 166] width 120 height 31
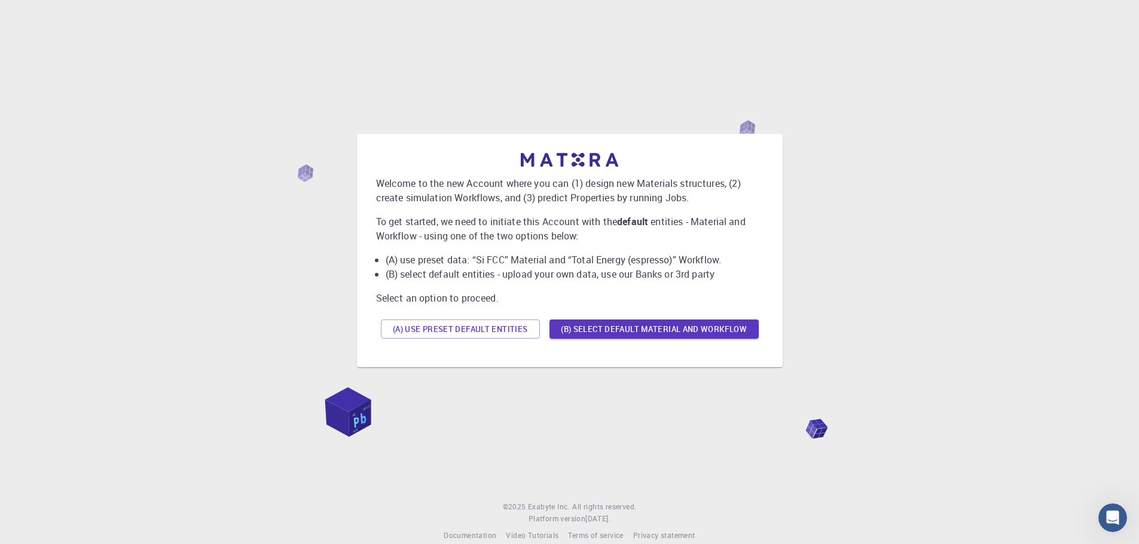
click at [439, 341] on div "(A) Use preset default entities (B) Select default material and workflow" at bounding box center [569, 329] width 387 height 29
click at [436, 330] on button "(A) Use preset default entities" at bounding box center [460, 329] width 159 height 19
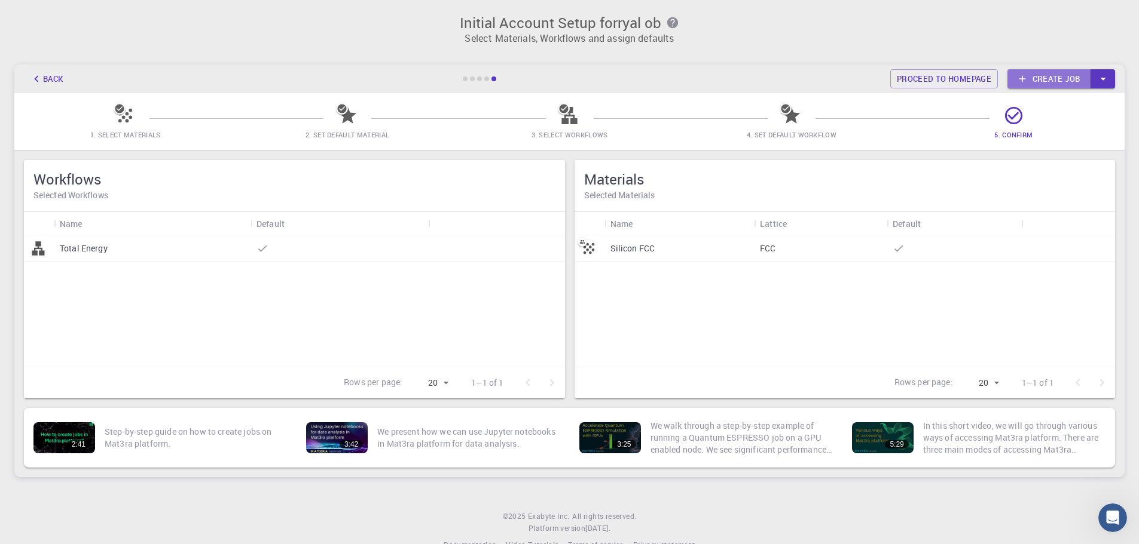
click at [1057, 74] on link "Create job" at bounding box center [1049, 78] width 84 height 19
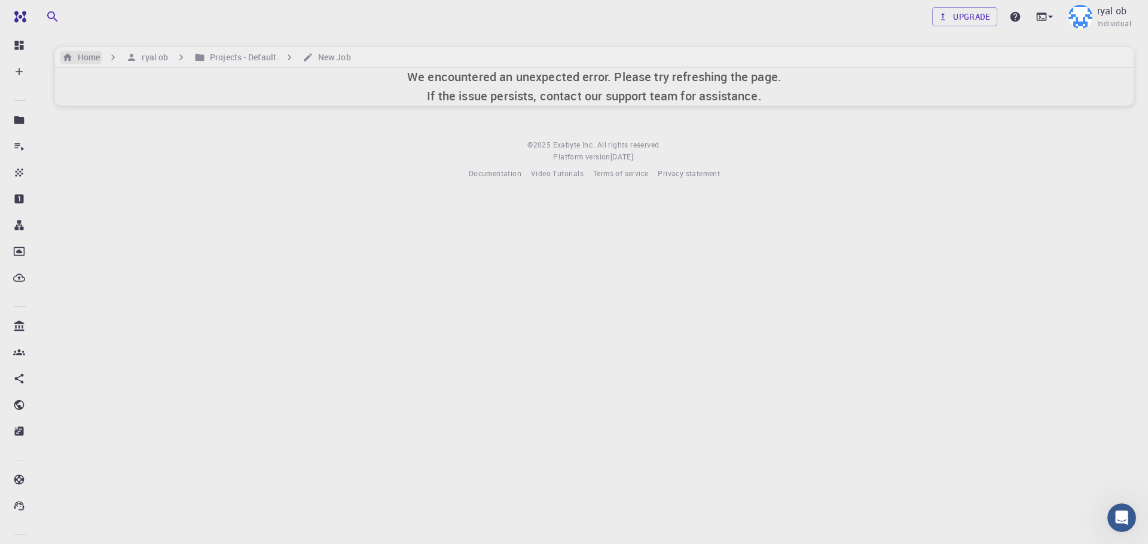
click at [84, 55] on h6 "Home" at bounding box center [86, 57] width 27 height 13
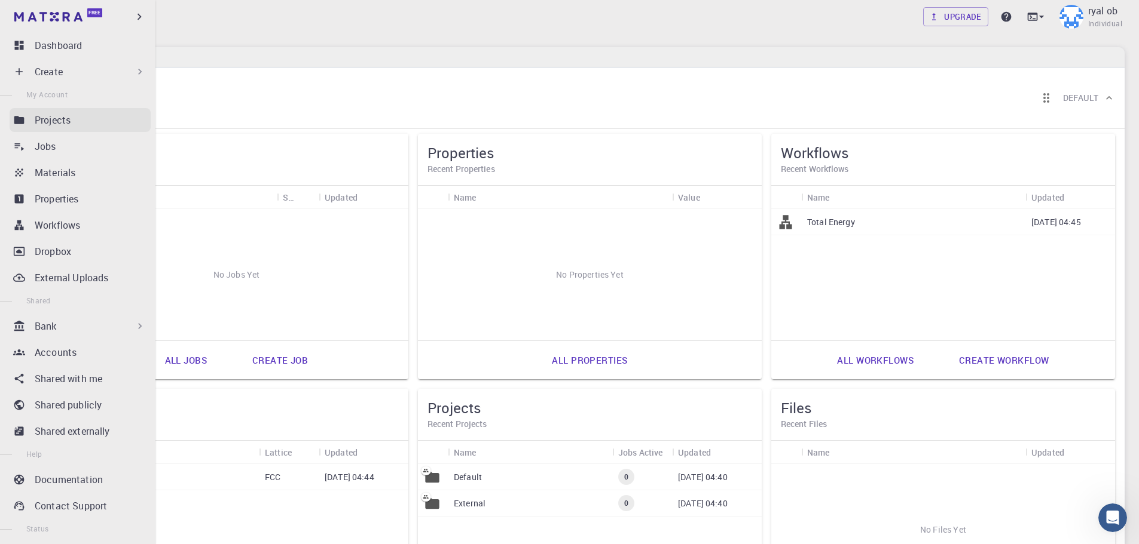
click at [53, 118] on p "Projects" at bounding box center [53, 120] width 36 height 14
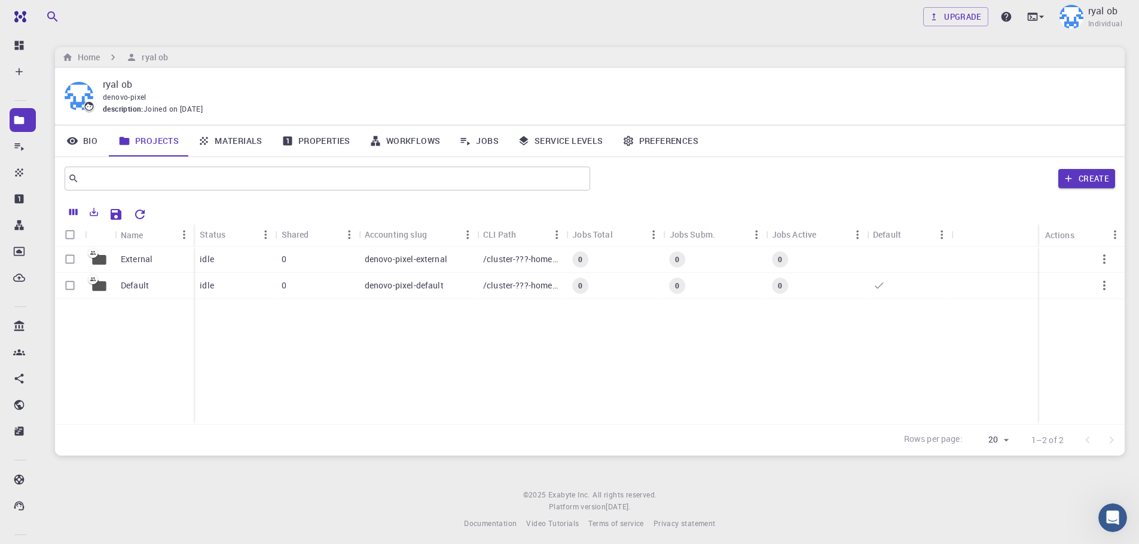
click at [305, 379] on div "External Default idle 0 denovo-pixel-external /cluster-???-home/denovo-pixel/de…" at bounding box center [589, 336] width 1069 height 178
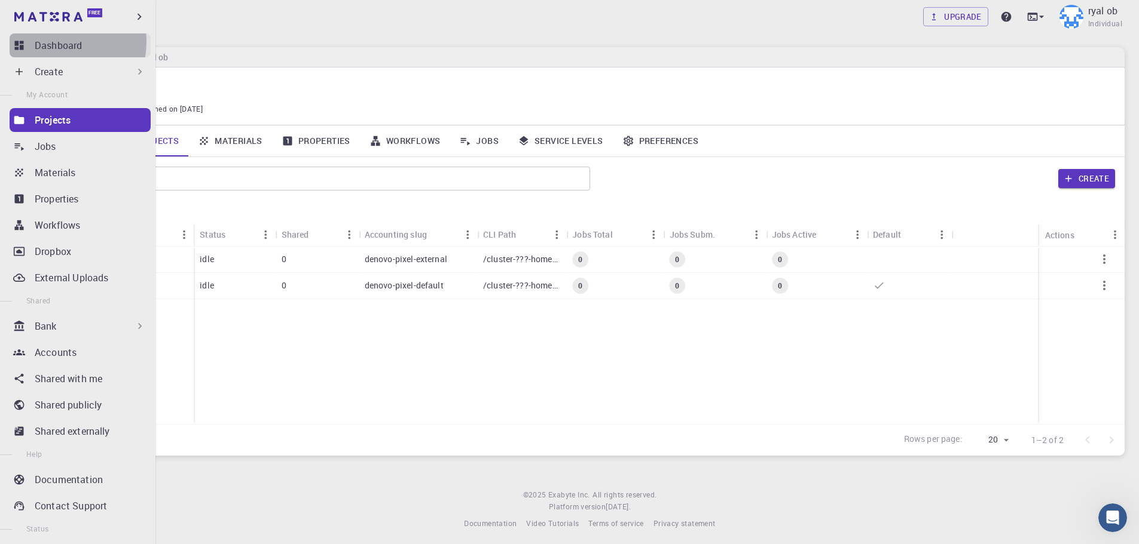
click at [55, 42] on p "Dashboard" at bounding box center [58, 45] width 47 height 14
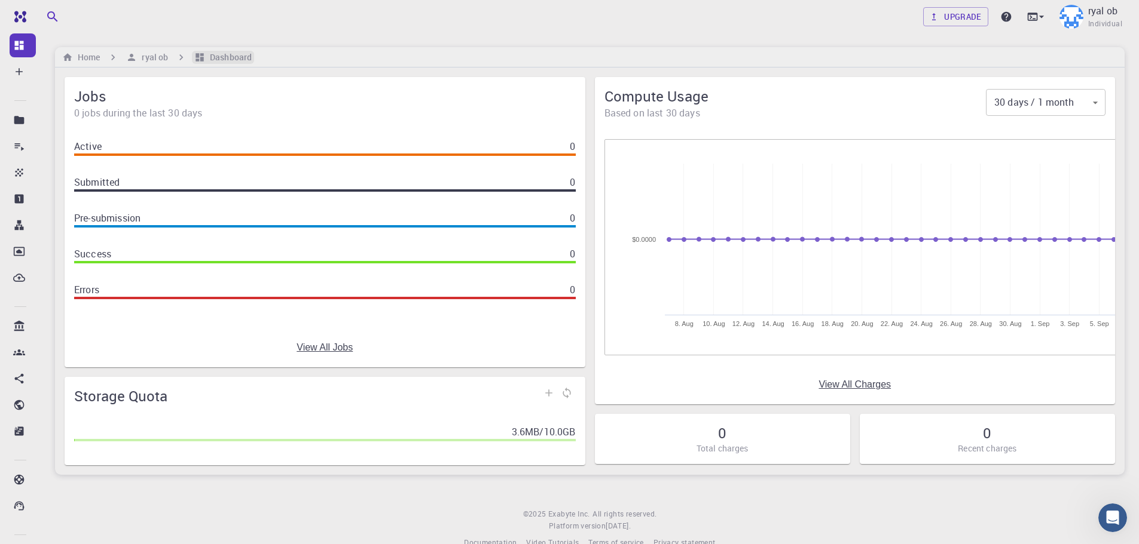
click at [208, 56] on h6 "Dashboard" at bounding box center [228, 57] width 47 height 13
click at [93, 58] on h6 "Home" at bounding box center [86, 57] width 27 height 13
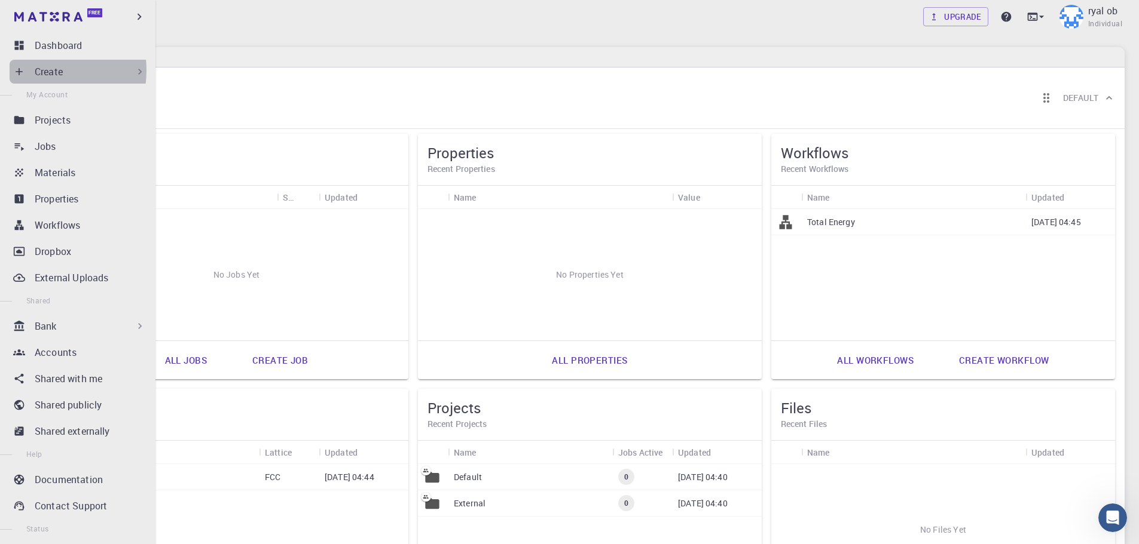
click at [30, 70] on div "Create" at bounding box center [80, 72] width 141 height 24
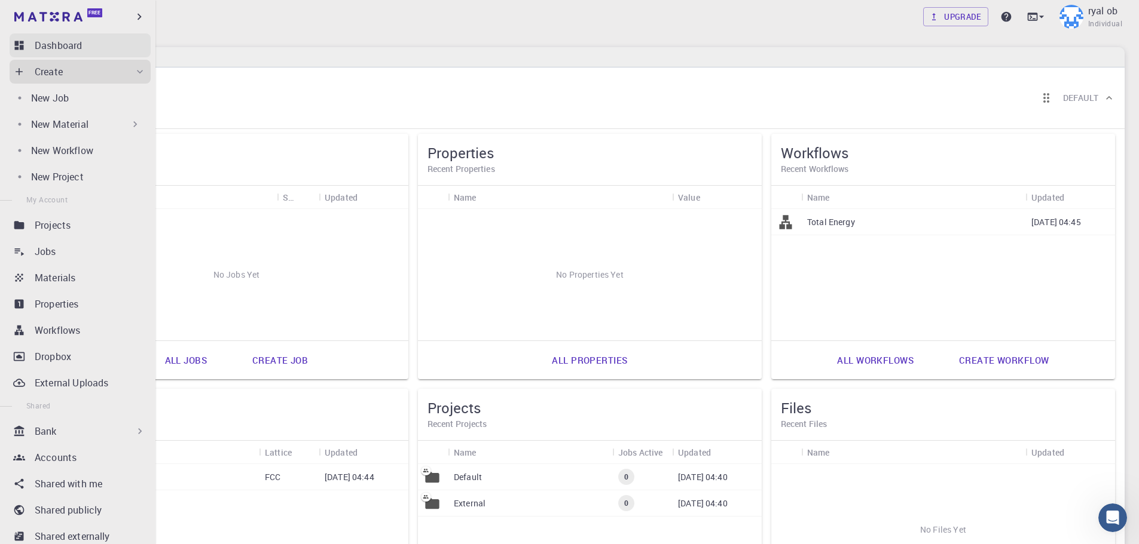
click at [39, 45] on p "Dashboard" at bounding box center [58, 45] width 47 height 14
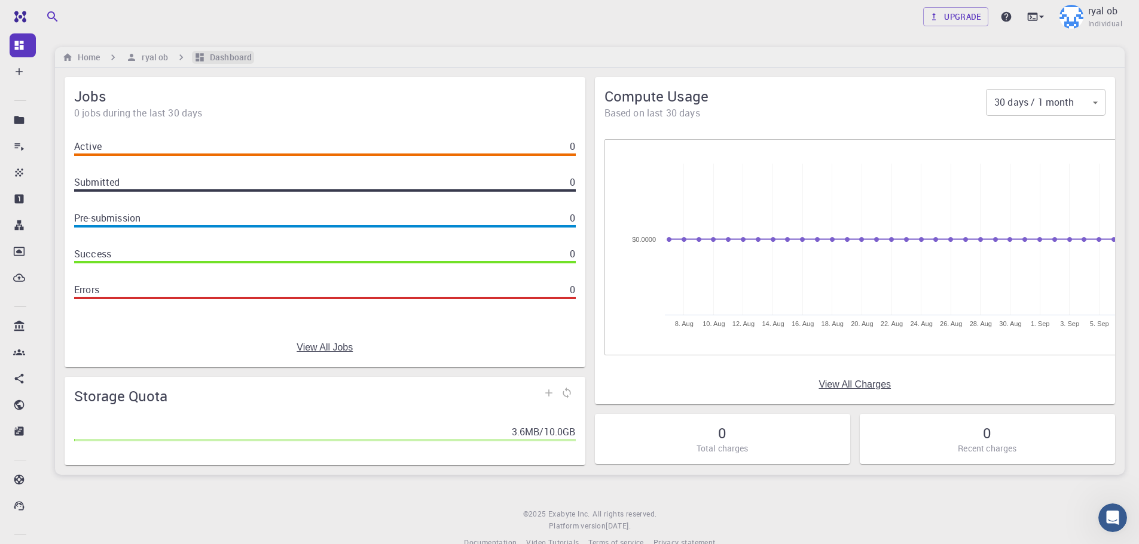
click at [196, 57] on icon "breadcrumb" at bounding box center [199, 57] width 8 height 8
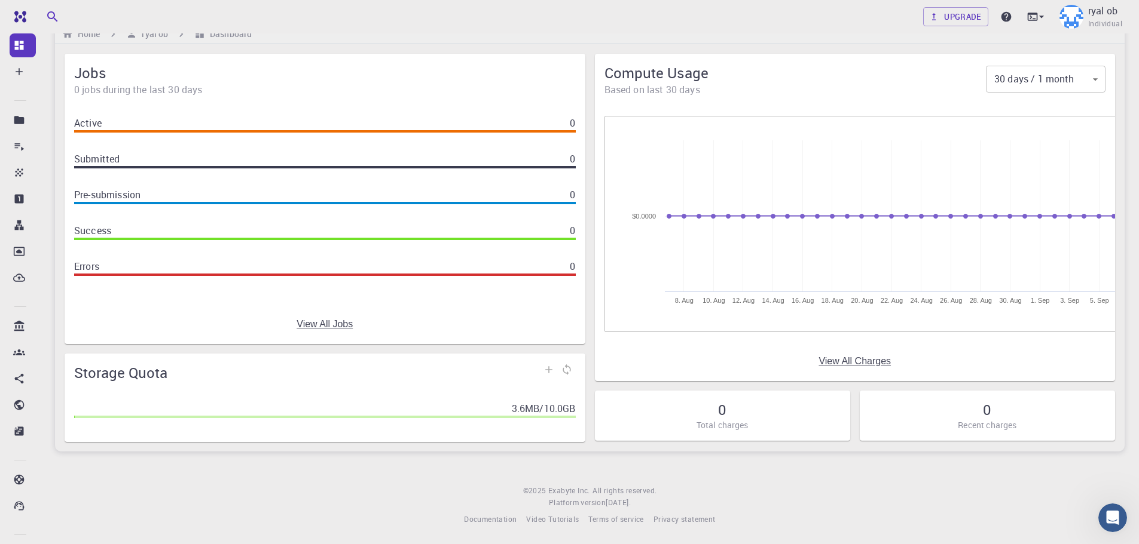
scroll to position [24, 0]
click at [1085, 8] on div "ryal ob Individual" at bounding box center [1091, 16] width 68 height 31
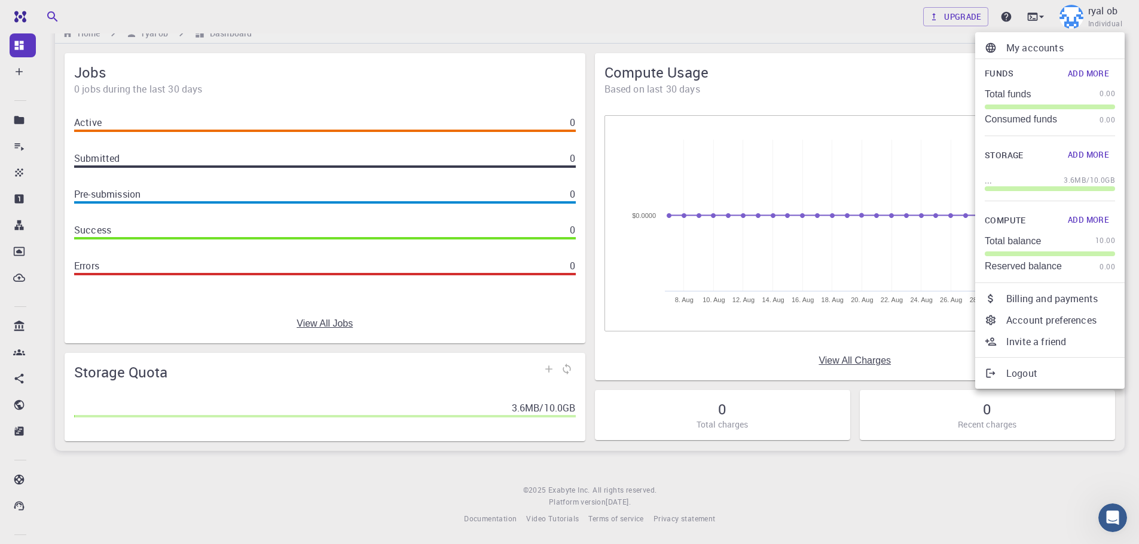
click at [1004, 319] on div at bounding box center [995, 320] width 22 height 12
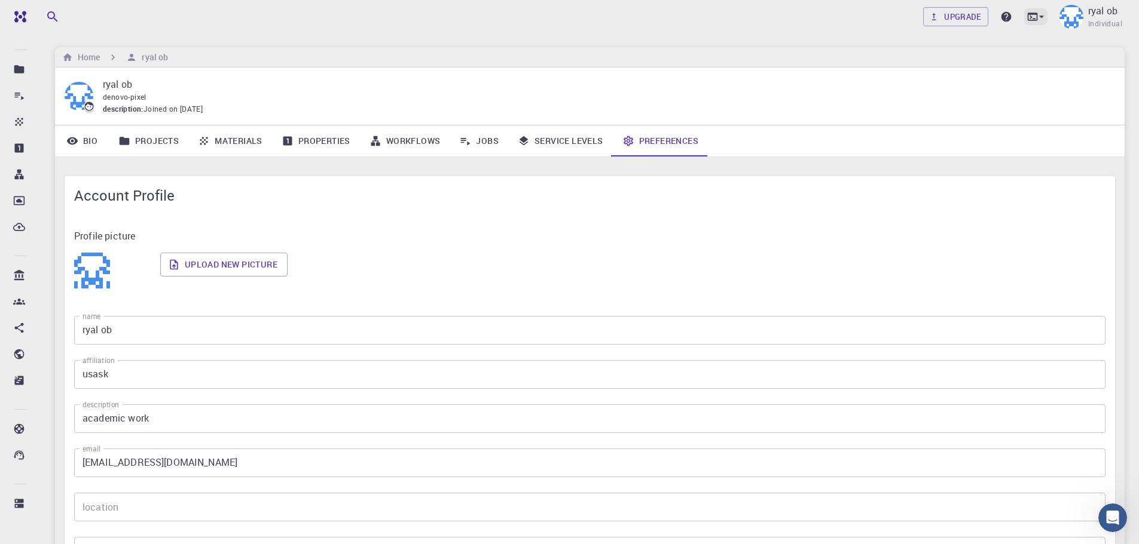
click at [1043, 19] on icon at bounding box center [1041, 17] width 12 height 12
click at [1005, 16] on div at bounding box center [569, 272] width 1139 height 544
click at [972, 17] on link "Upgrade" at bounding box center [955, 16] width 65 height 19
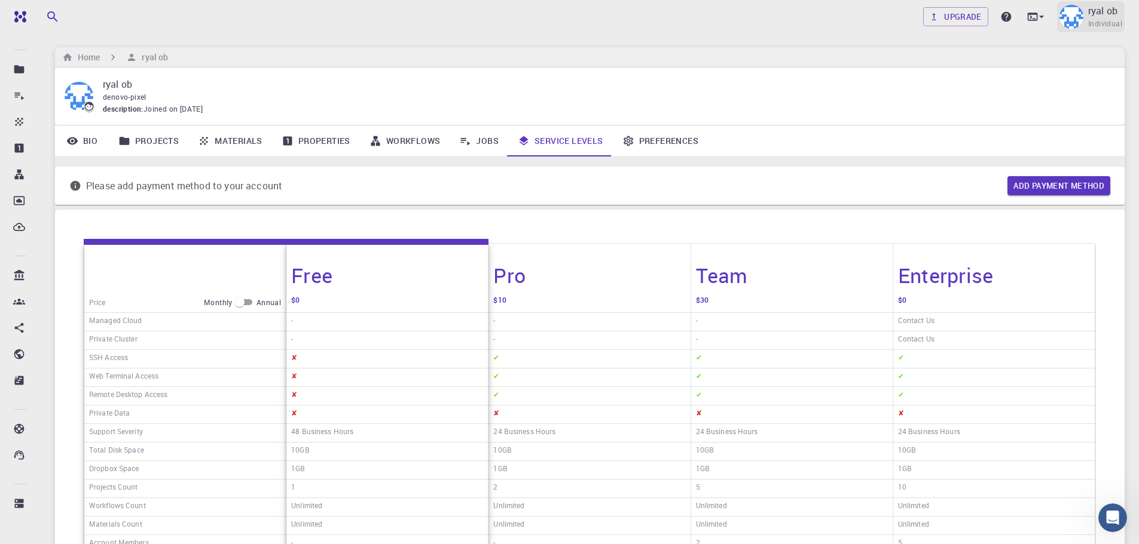
click at [1109, 11] on p "ryal ob" at bounding box center [1102, 11] width 29 height 14
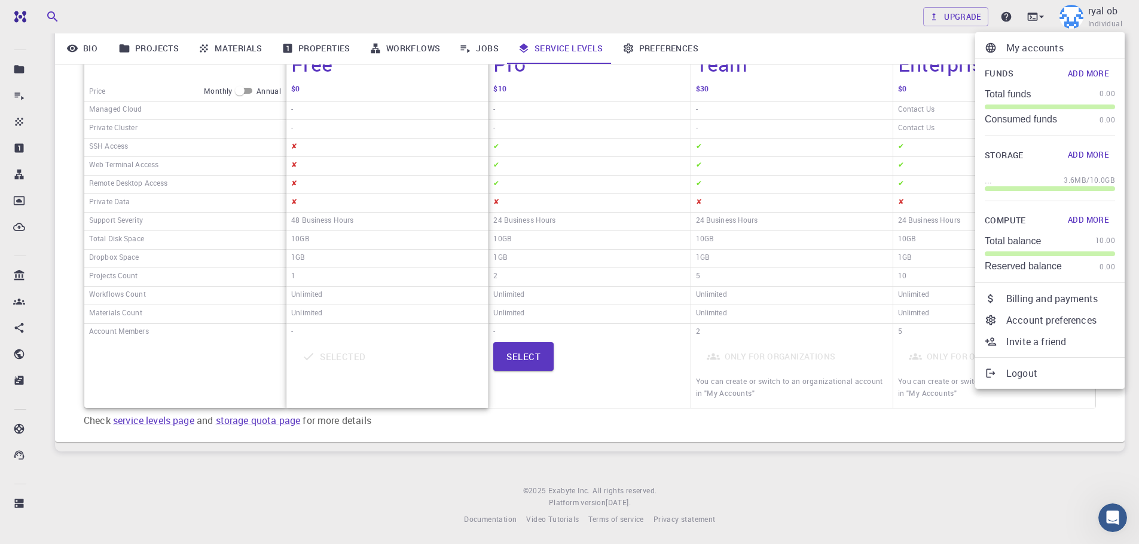
scroll to position [212, 0]
click at [17, 10] on div at bounding box center [569, 272] width 1139 height 544
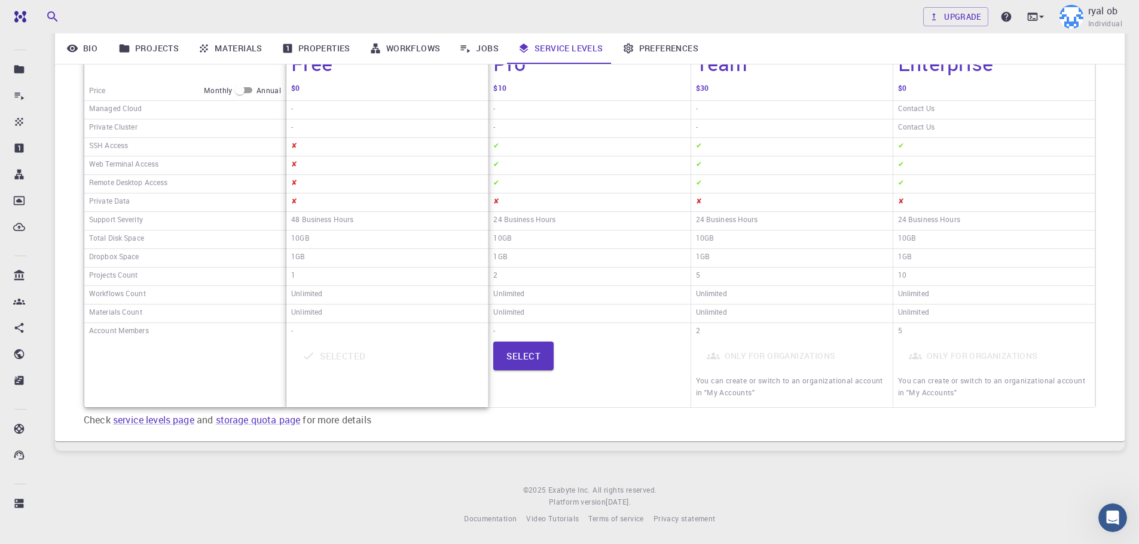
click at [14, 69] on icon at bounding box center [19, 69] width 10 height 8
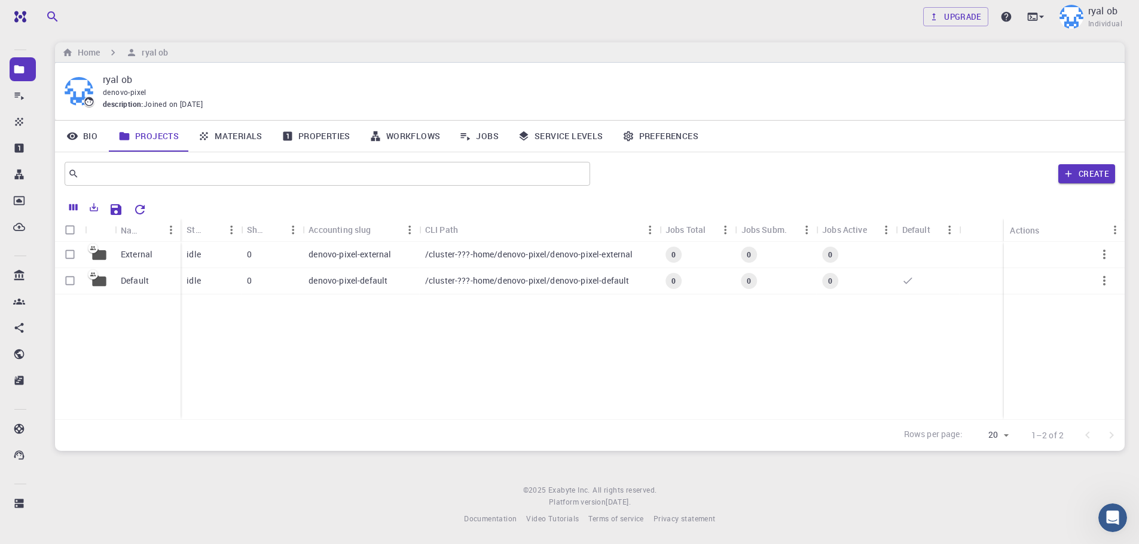
scroll to position [5, 0]
click at [87, 96] on icon at bounding box center [89, 101] width 11 height 11
click at [41, 238] on div "Upgrade ryal ob Individual Home ryal [PERSON_NAME] ob denovo-pixel description …" at bounding box center [590, 269] width 1098 height 549
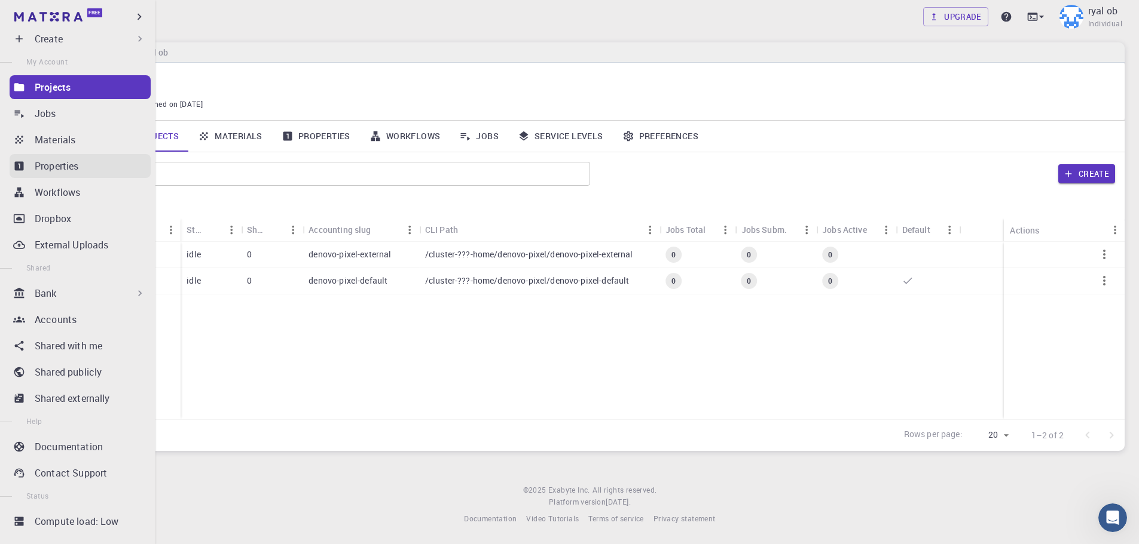
scroll to position [51, 0]
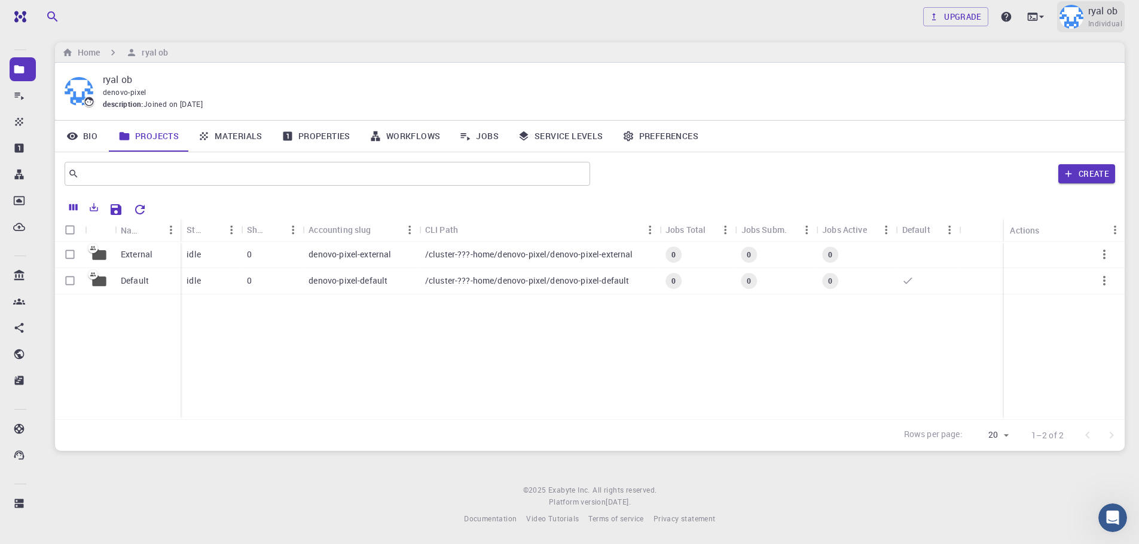
click at [1102, 10] on p "ryal ob" at bounding box center [1102, 11] width 29 height 14
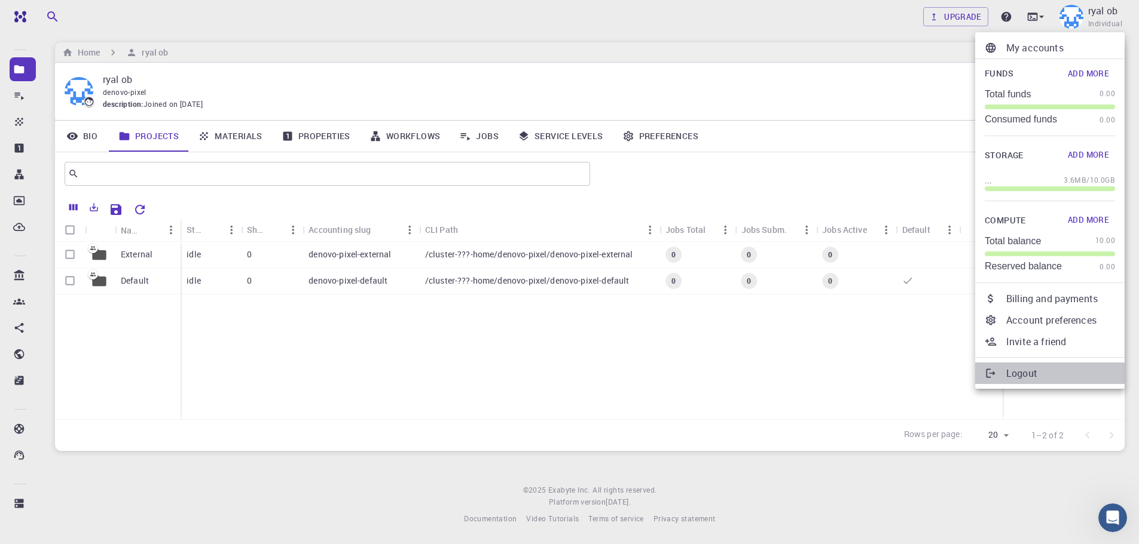
click at [1018, 374] on p "Logout" at bounding box center [1060, 373] width 109 height 14
